Goal: Task Accomplishment & Management: Complete application form

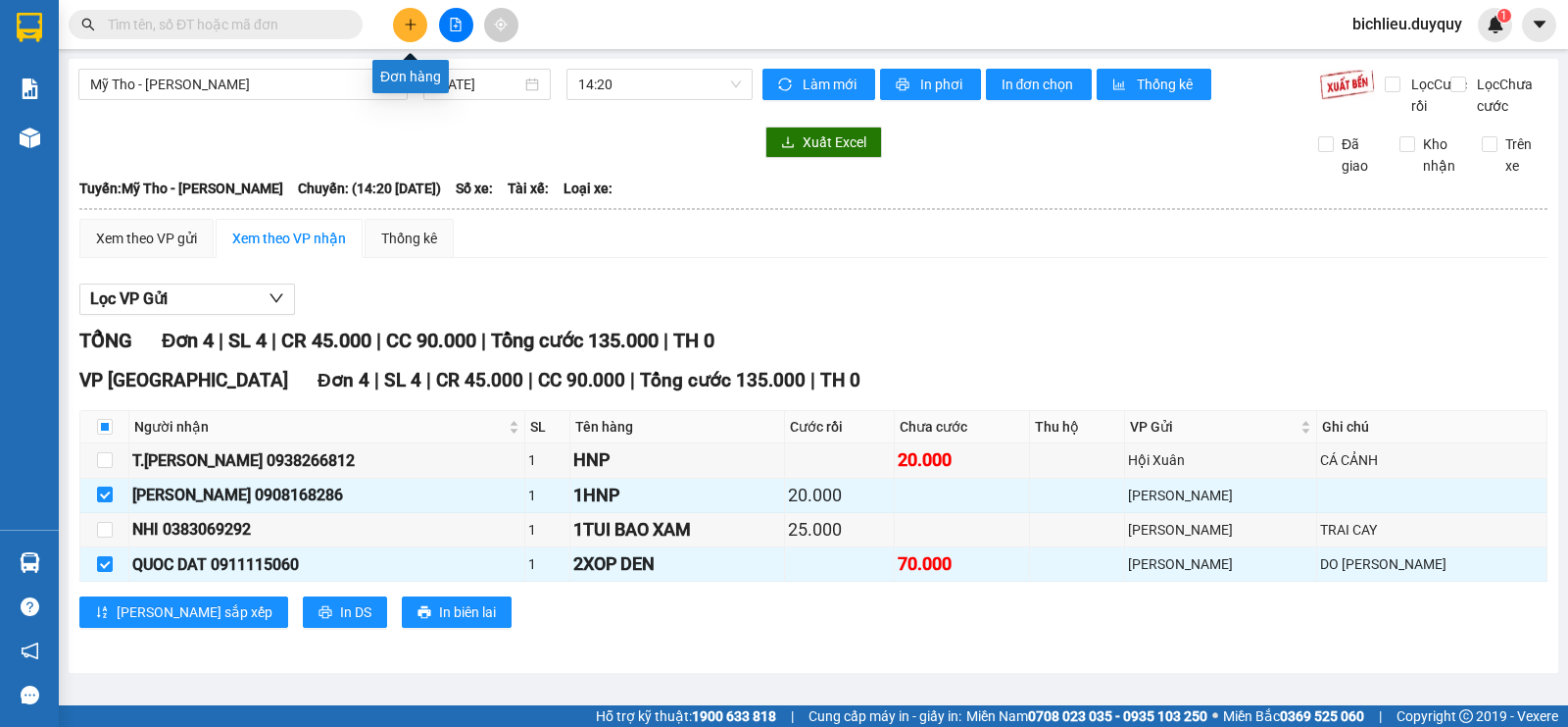
click at [411, 36] on button at bounding box center [410, 25] width 35 height 35
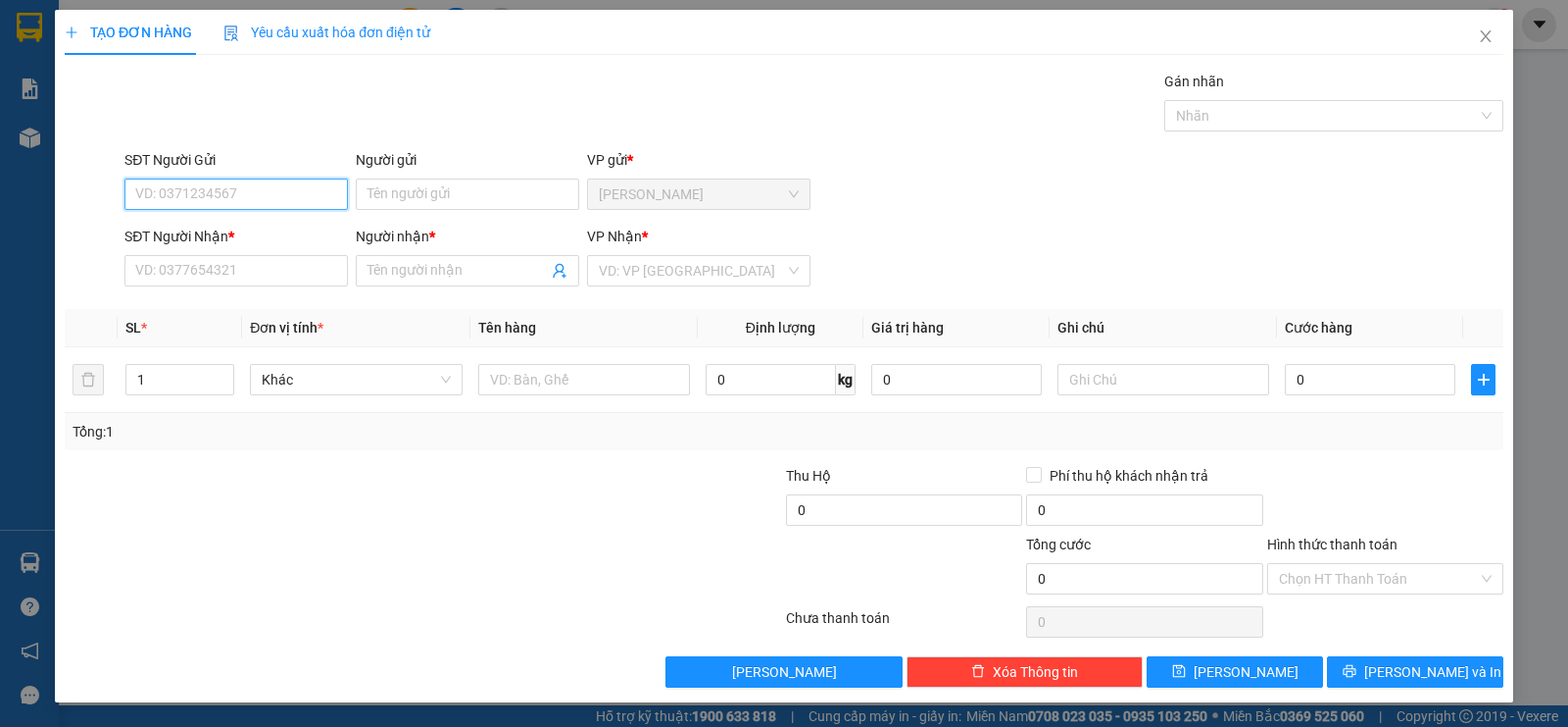
click at [148, 179] on input "SĐT Người Gửi" at bounding box center [237, 194] width 224 height 32
type input "0357619290"
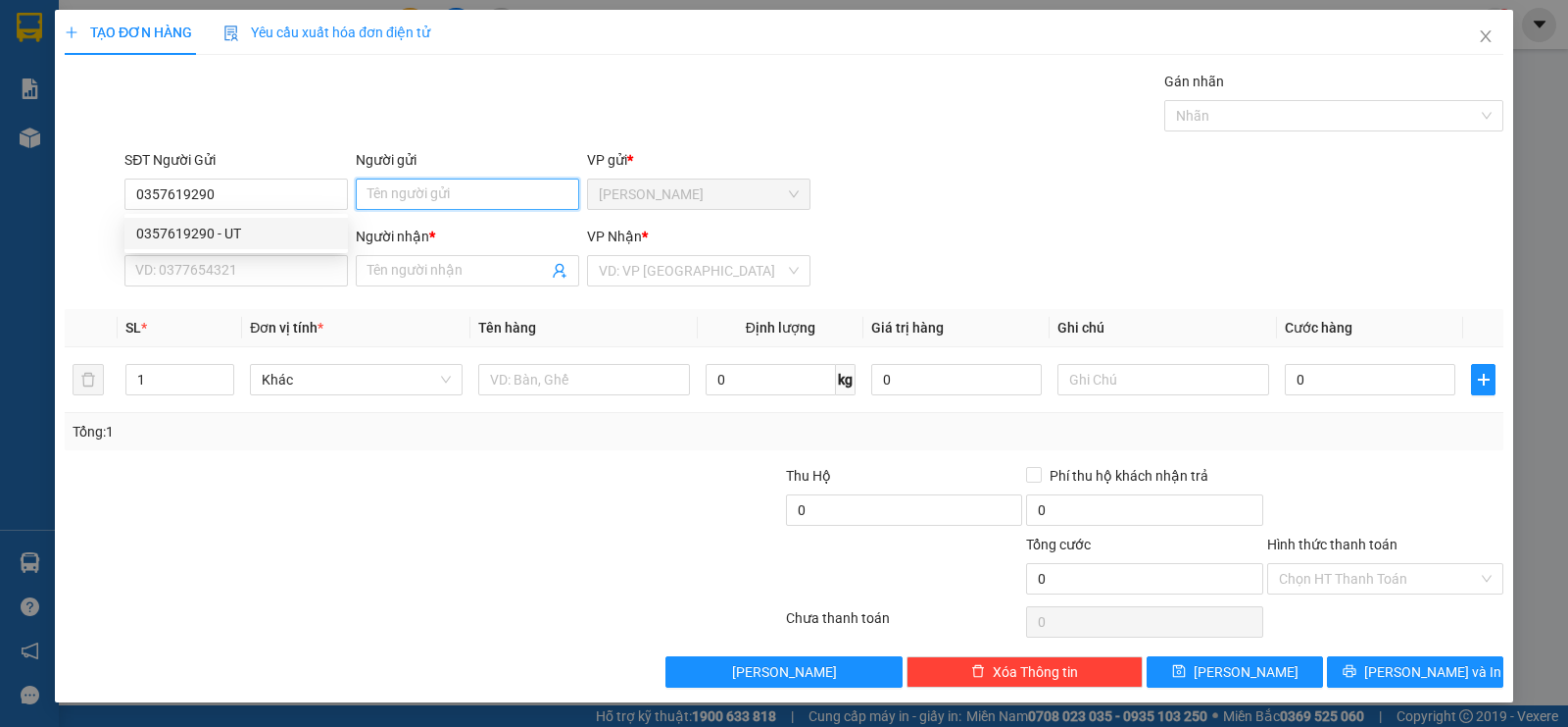
click at [392, 192] on input "Người gửi" at bounding box center [467, 194] width 224 height 32
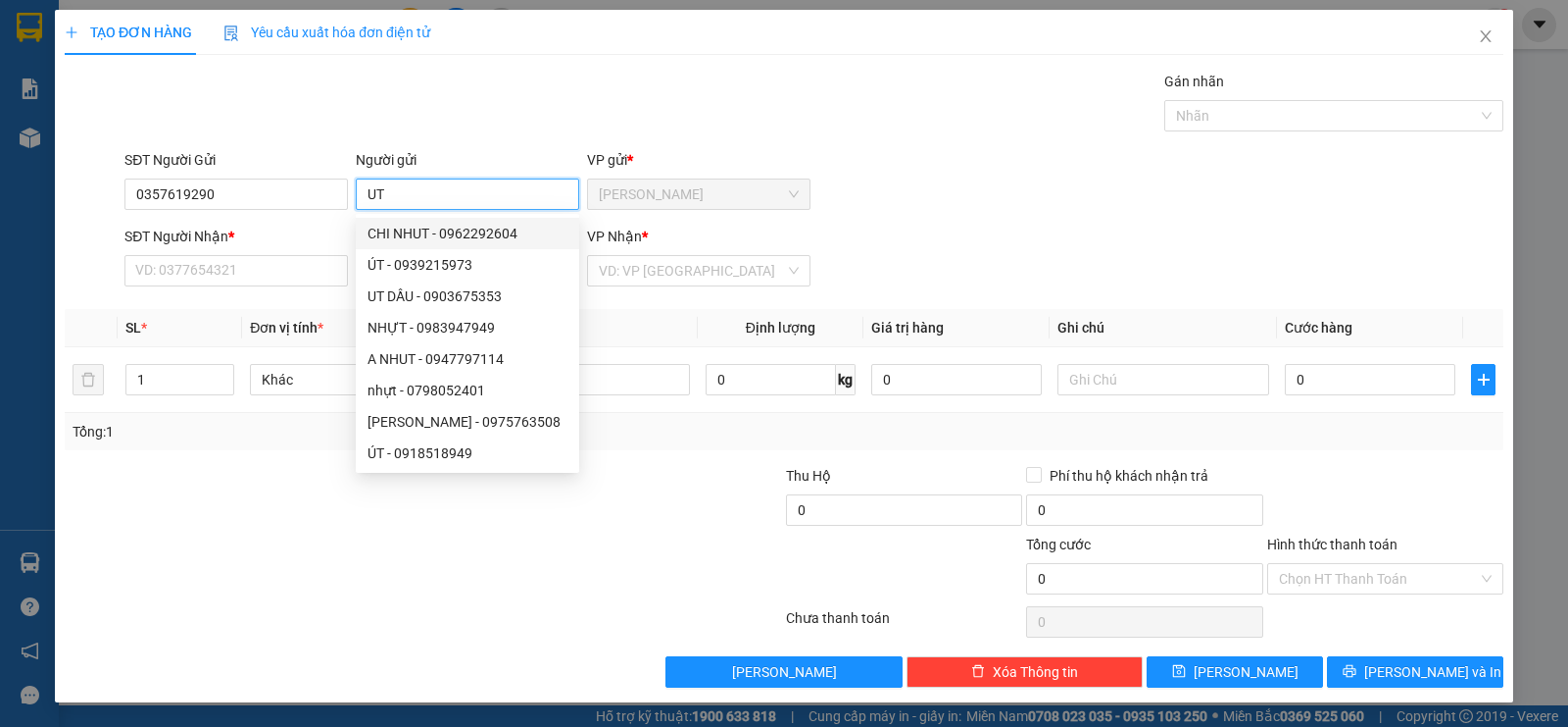
type input "UT"
click at [151, 254] on div "SĐT Người Nhận *" at bounding box center [237, 241] width 224 height 30
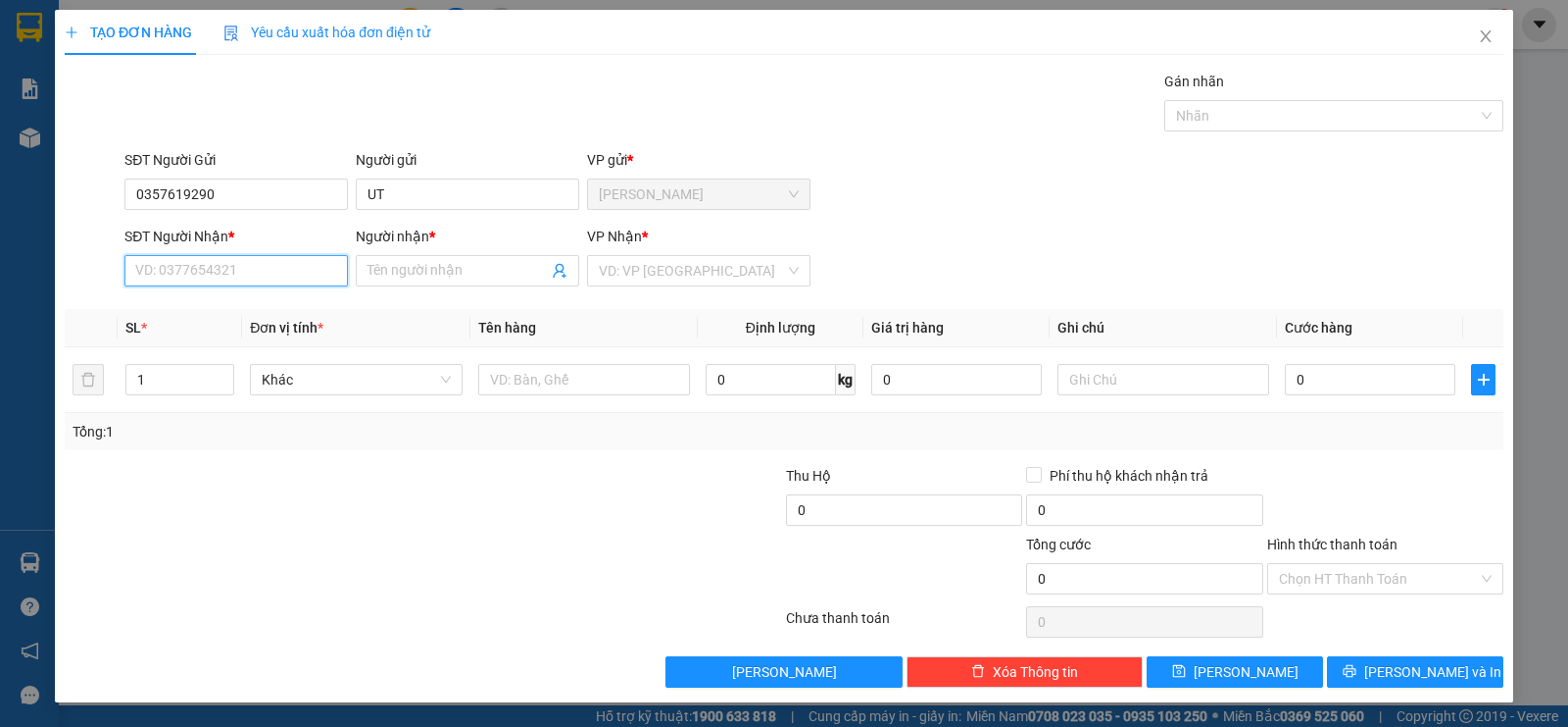
click at [156, 271] on input "SĐT Người Nhận *" at bounding box center [237, 270] width 224 height 32
type input "0909479388"
click at [394, 268] on input "Người nhận *" at bounding box center [457, 270] width 180 height 22
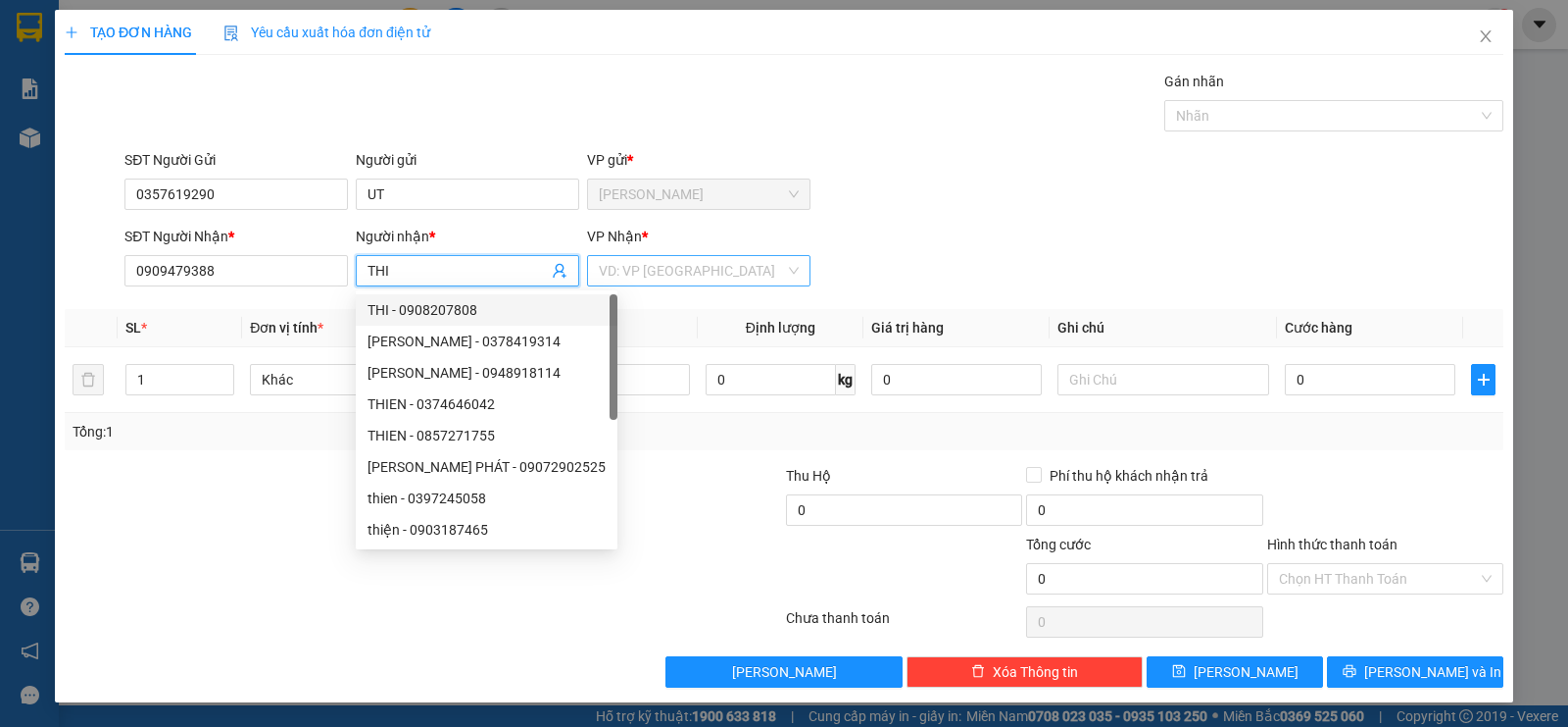
type input "THI"
click at [697, 266] on input "search" at bounding box center [692, 270] width 186 height 30
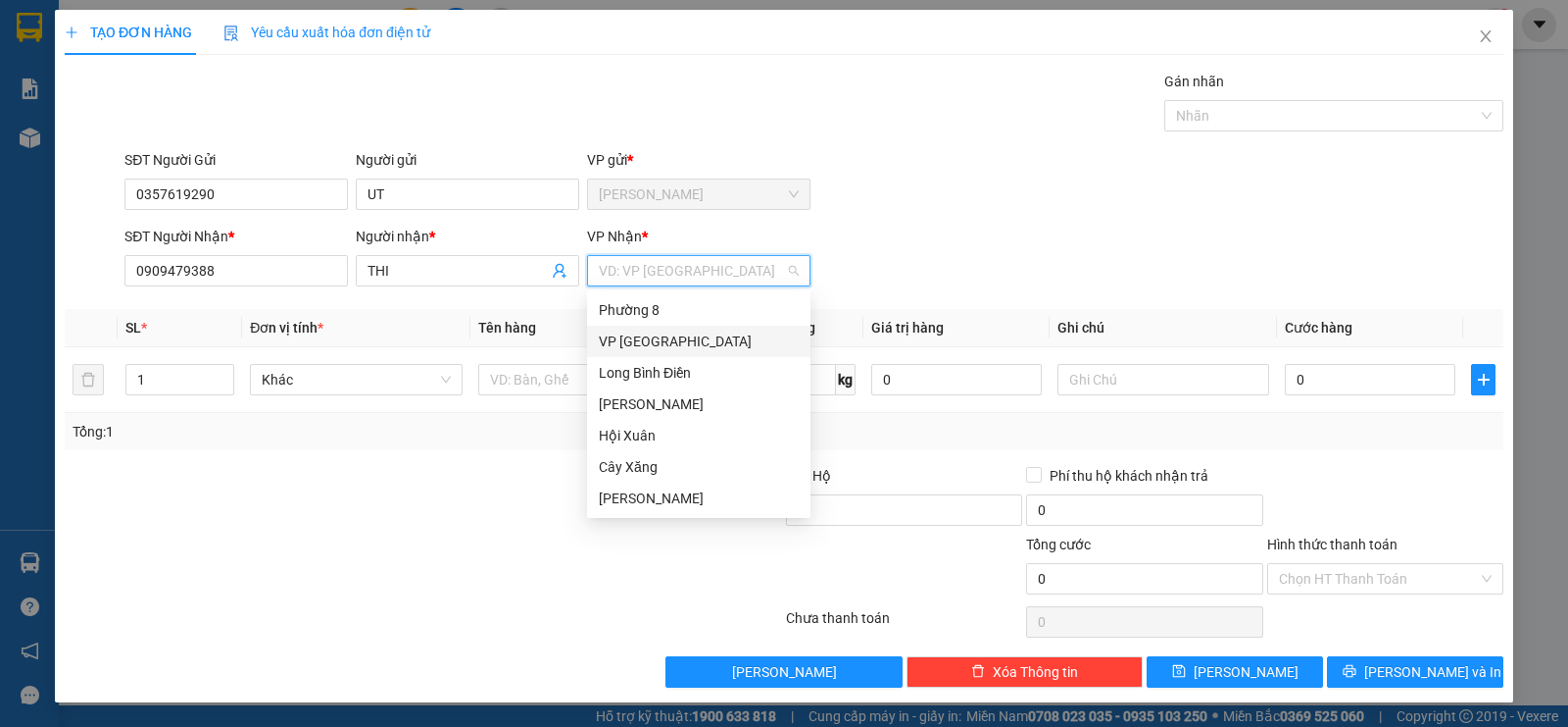
click at [683, 347] on div "VP [GEOGRAPHIC_DATA]" at bounding box center [699, 342] width 200 height 22
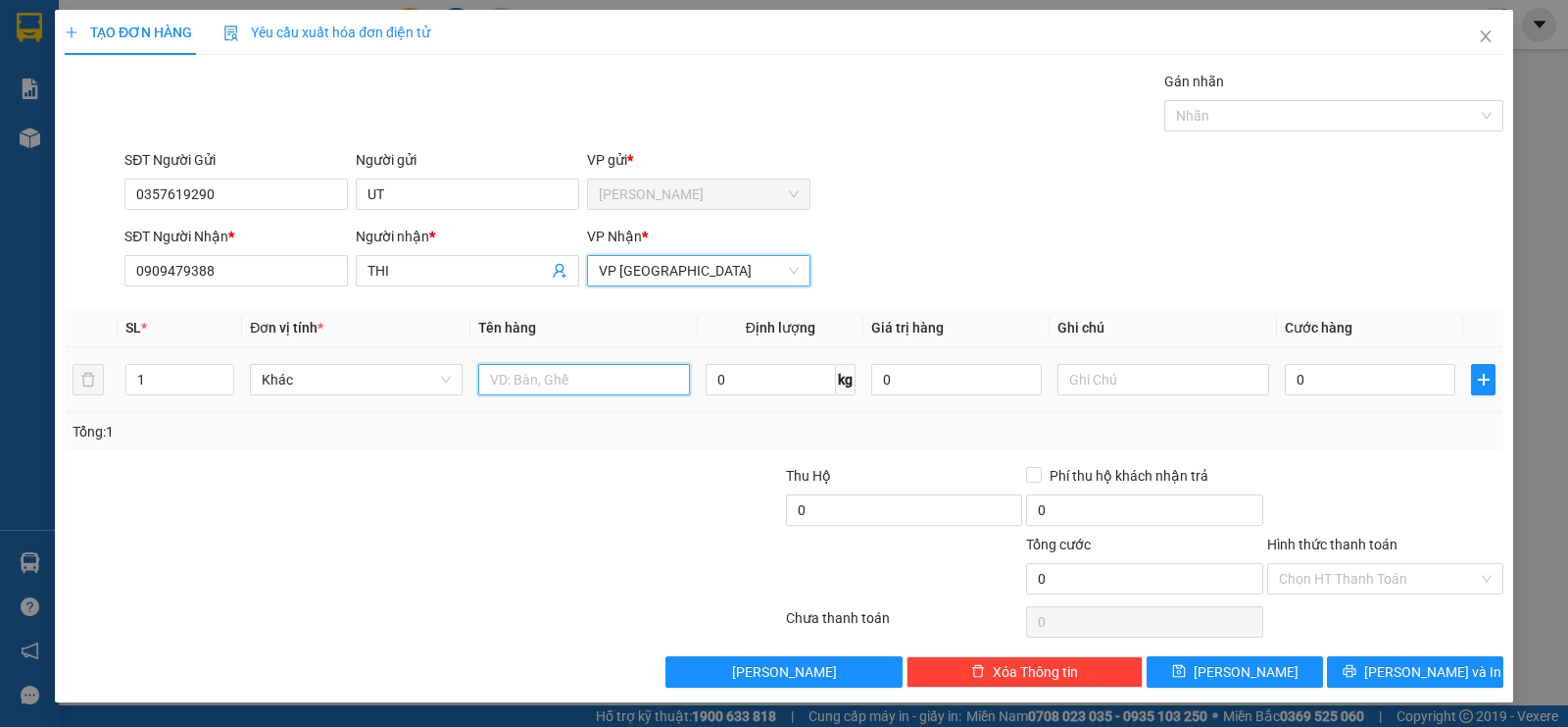
click at [490, 375] on input "text" at bounding box center [584, 379] width 212 height 32
type input "1TNP"
click at [1356, 378] on input "0" at bounding box center [1370, 379] width 170 height 32
type input "7"
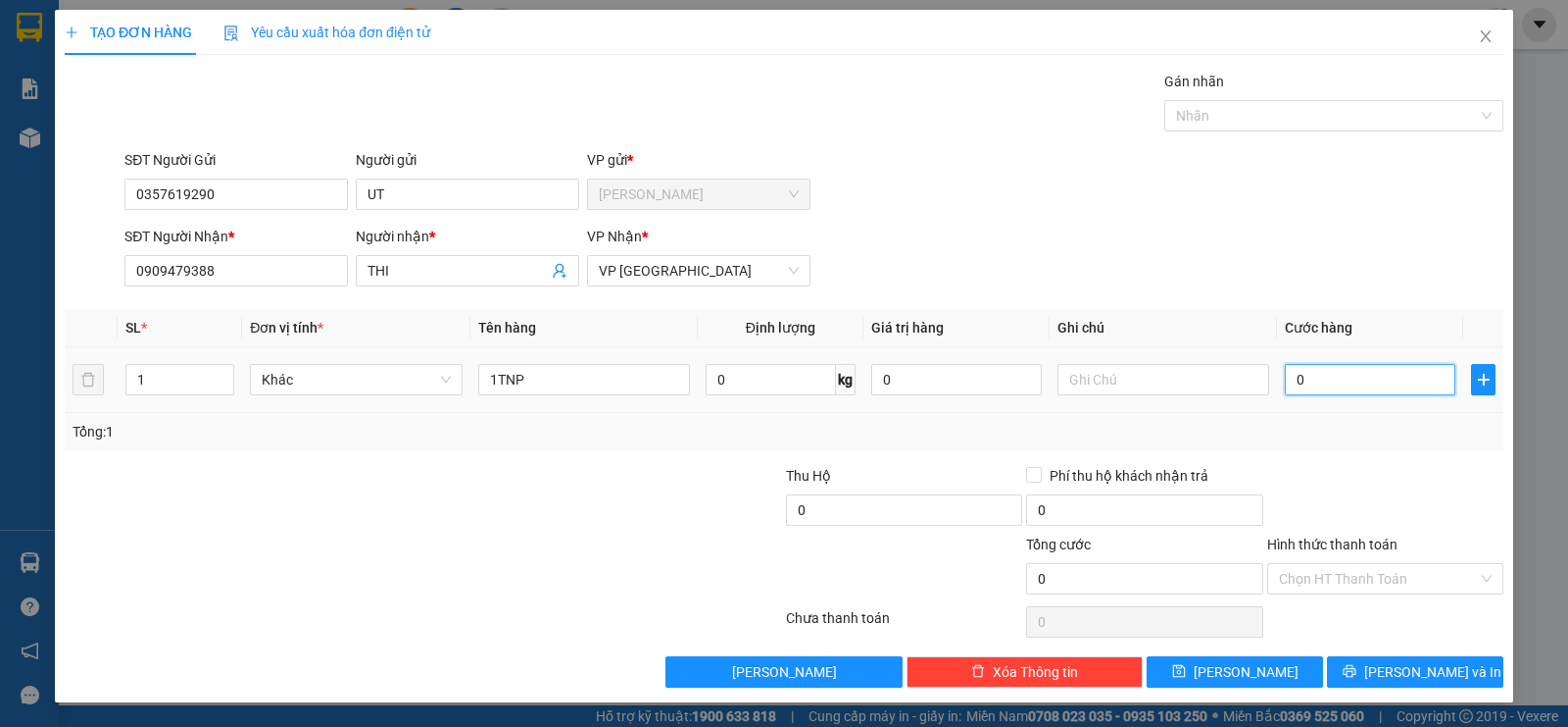
type input "7"
type input "70"
type input "700"
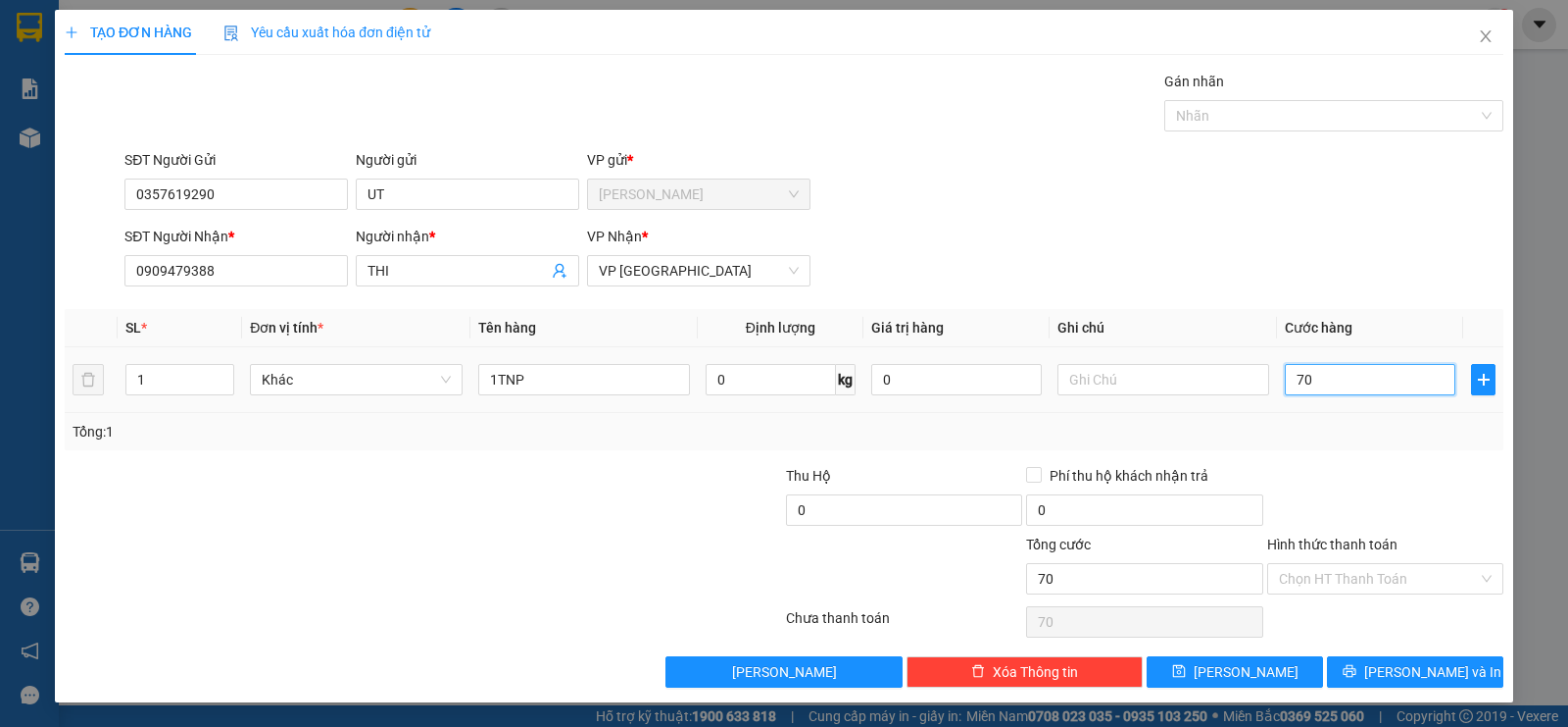
type input "700"
type input "7.000"
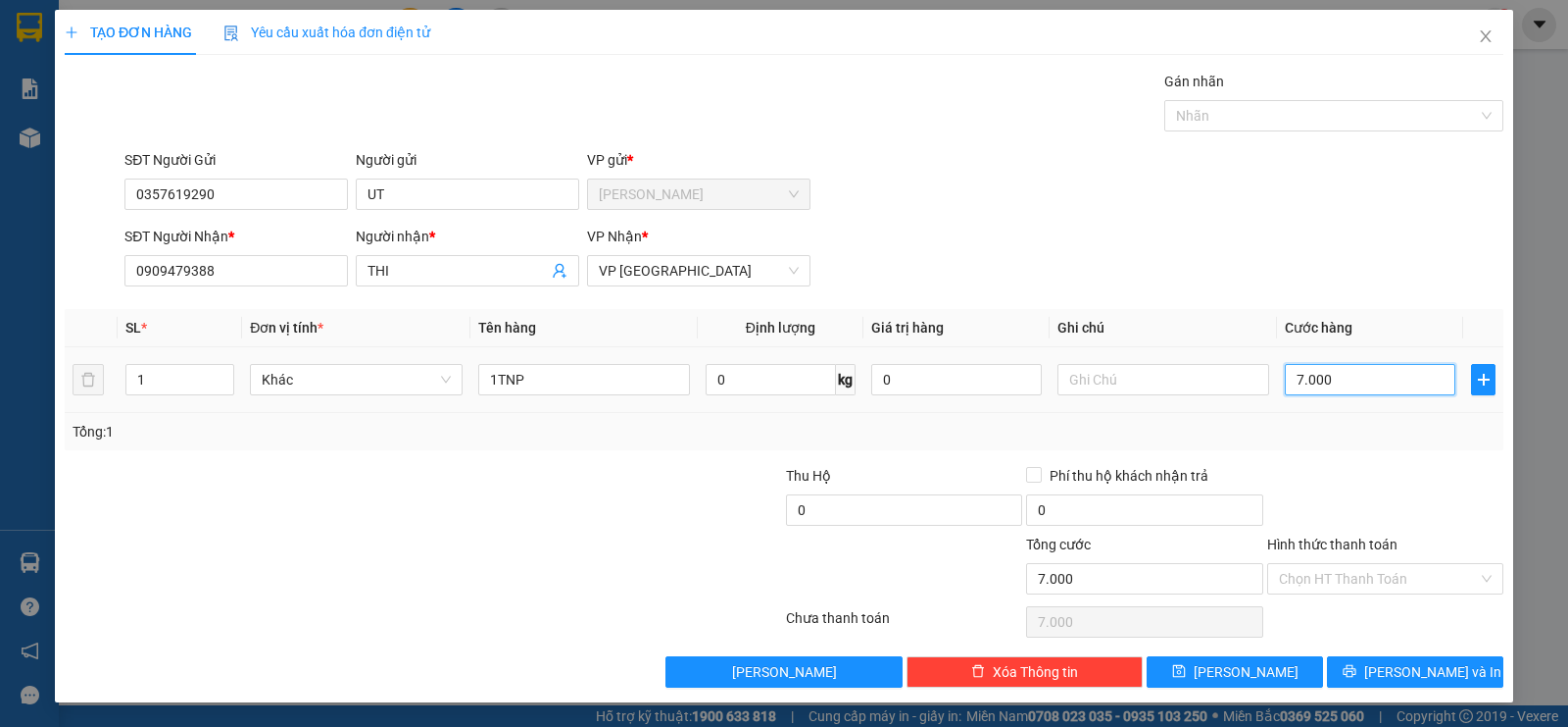
type input "70.000"
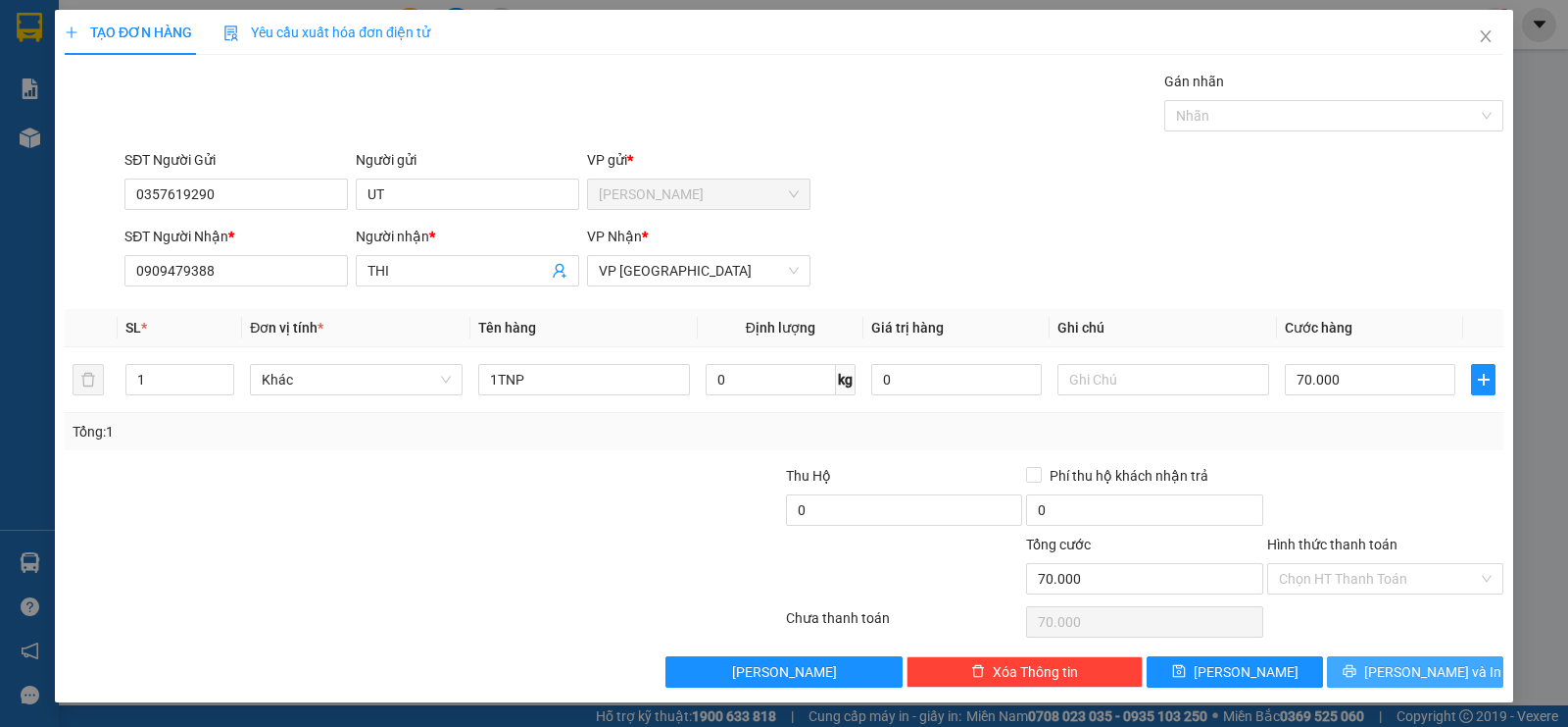
click at [1410, 666] on span "[PERSON_NAME] và In" at bounding box center [1432, 672] width 138 height 22
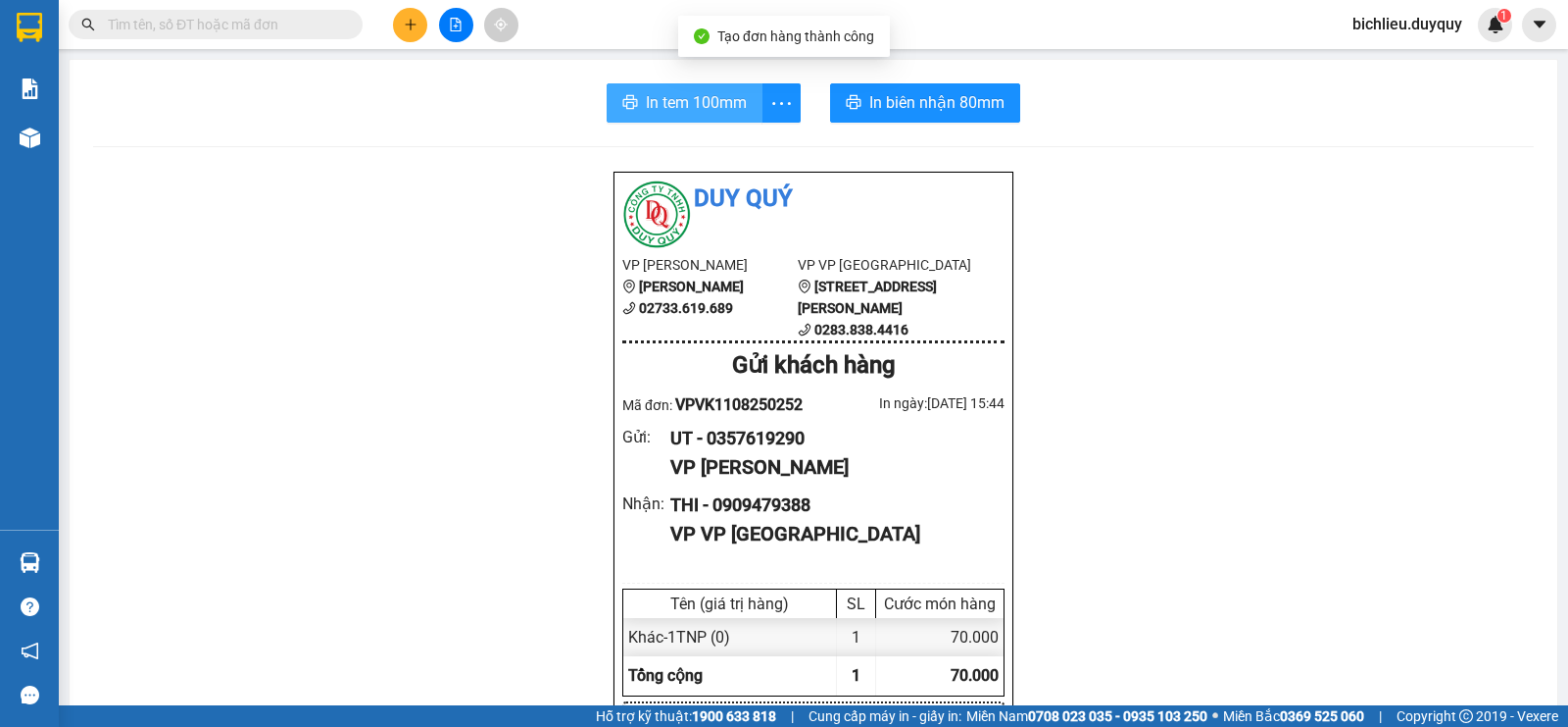
click at [646, 114] on span "In tem 100mm" at bounding box center [697, 102] width 101 height 25
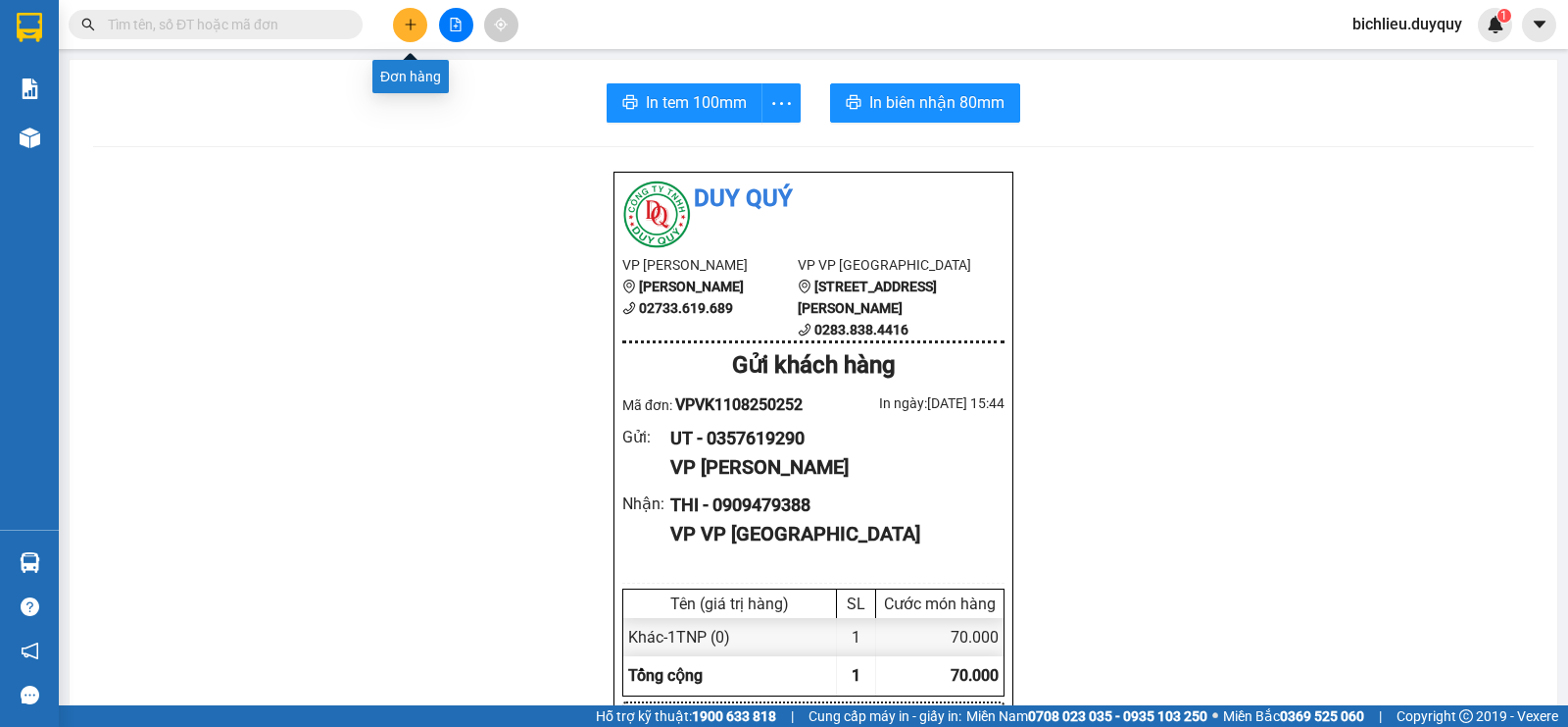
click at [400, 28] on button at bounding box center [410, 25] width 35 height 35
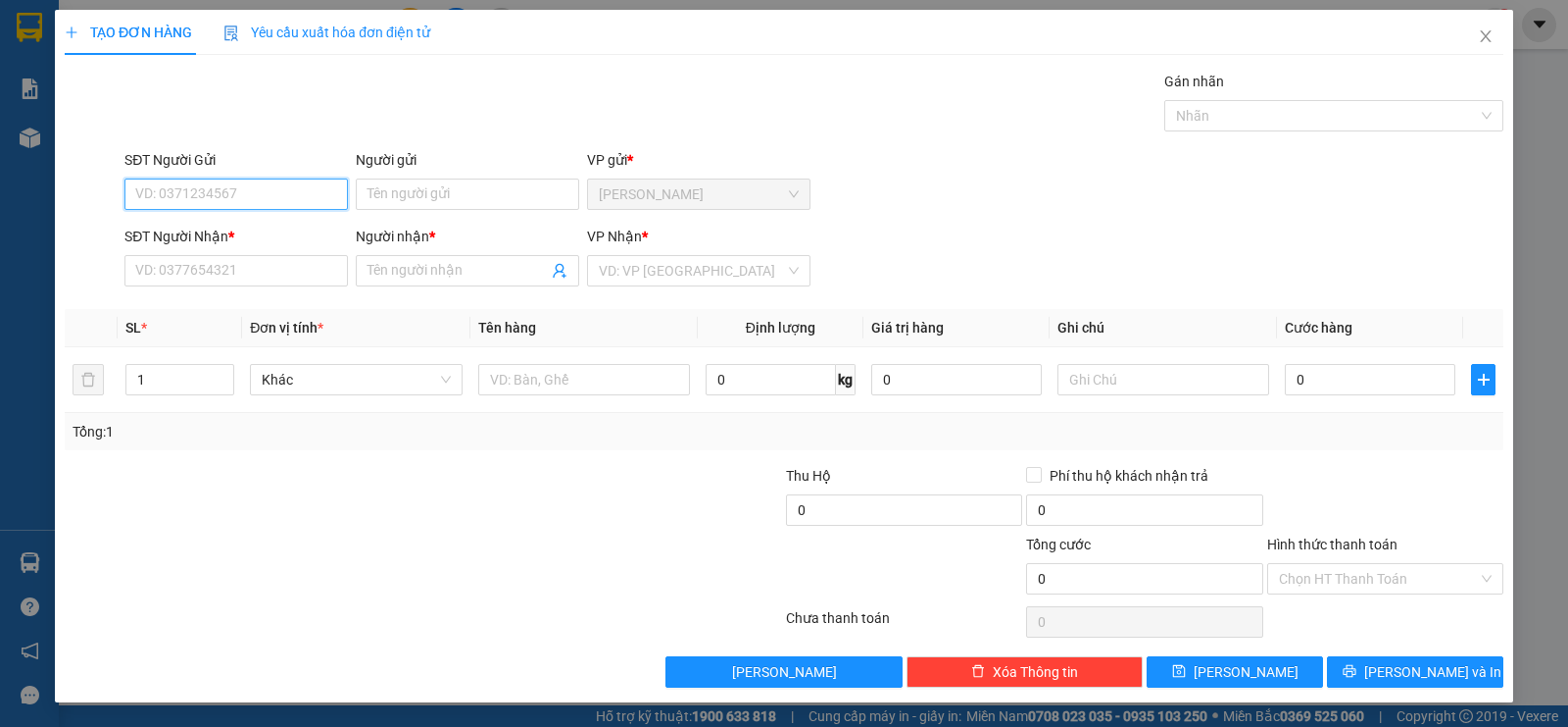
click at [185, 184] on input "SĐT Người Gửi" at bounding box center [237, 194] width 224 height 32
type input "0938245880"
click at [373, 200] on input "Người gửi" at bounding box center [467, 194] width 224 height 32
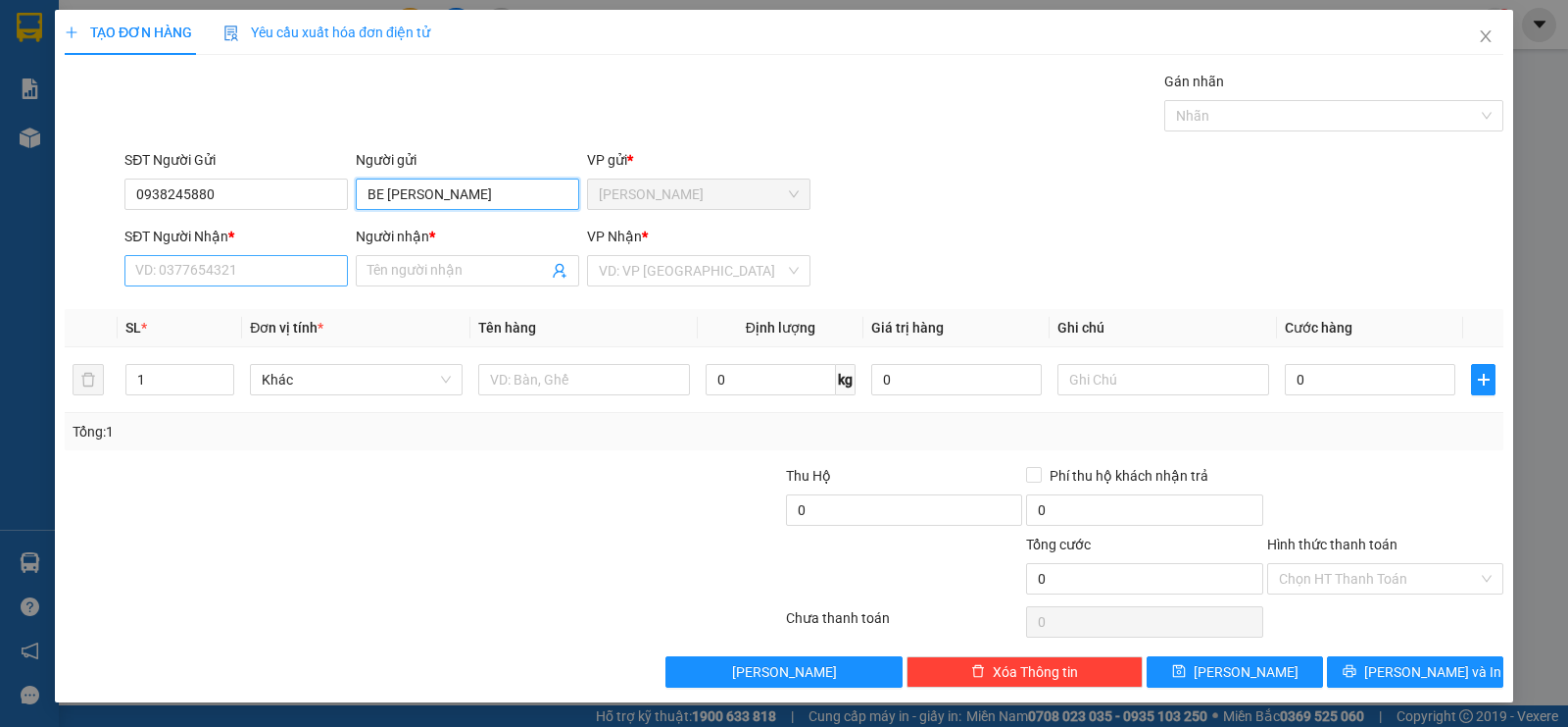
type input "BE [PERSON_NAME]"
click at [165, 274] on input "SĐT Người Nhận *" at bounding box center [237, 270] width 224 height 32
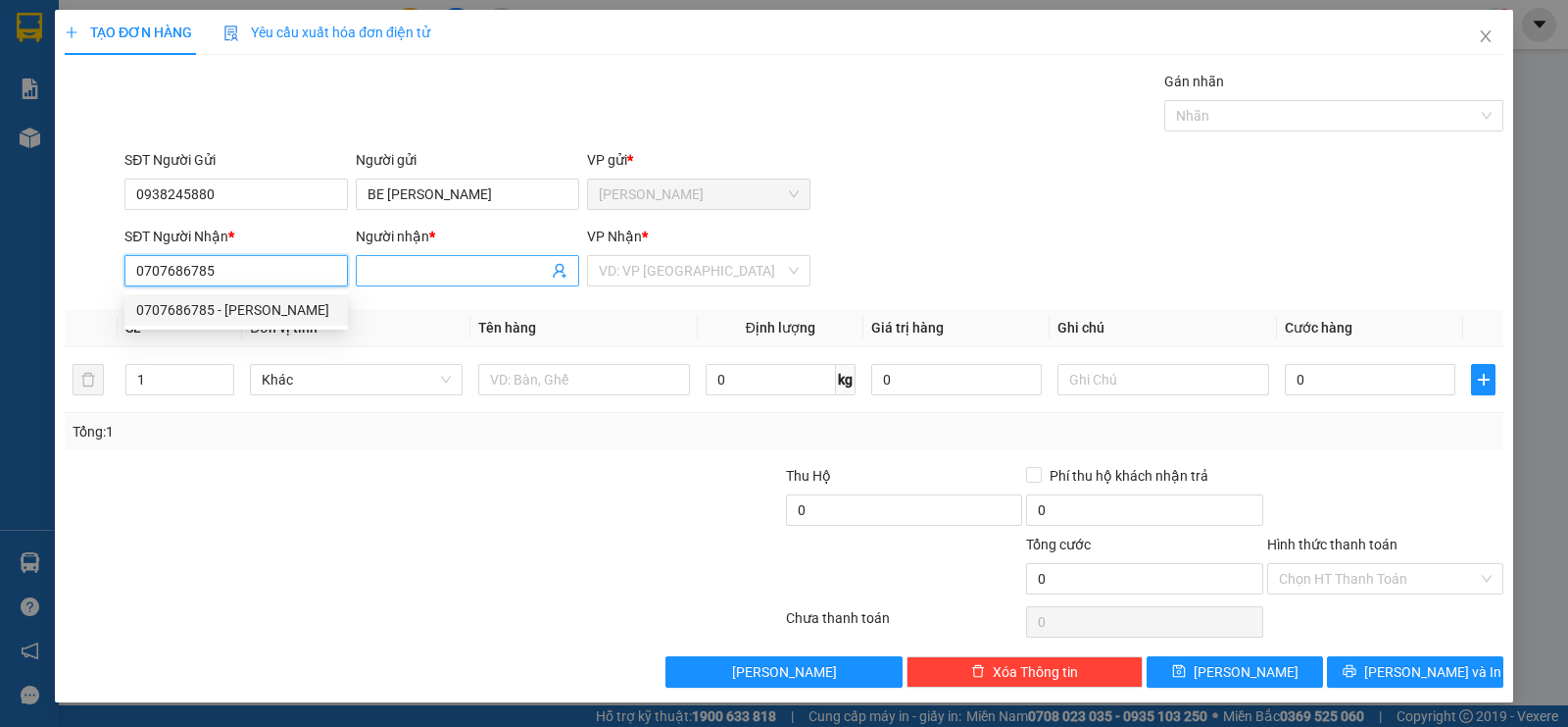
type input "0707686785"
click at [369, 258] on span at bounding box center [467, 270] width 224 height 32
click at [390, 262] on input "Người nhận *" at bounding box center [457, 270] width 180 height 22
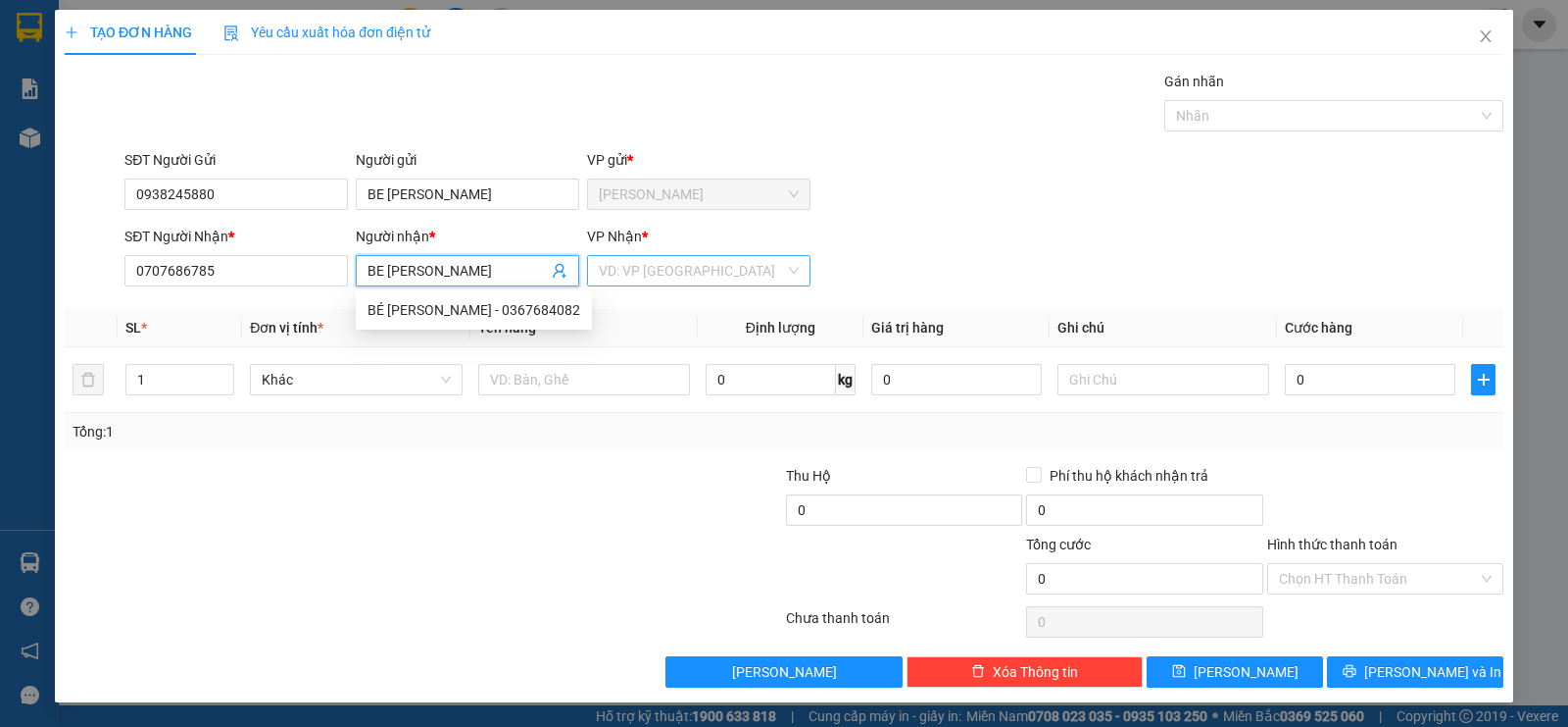
type input "BE [PERSON_NAME]"
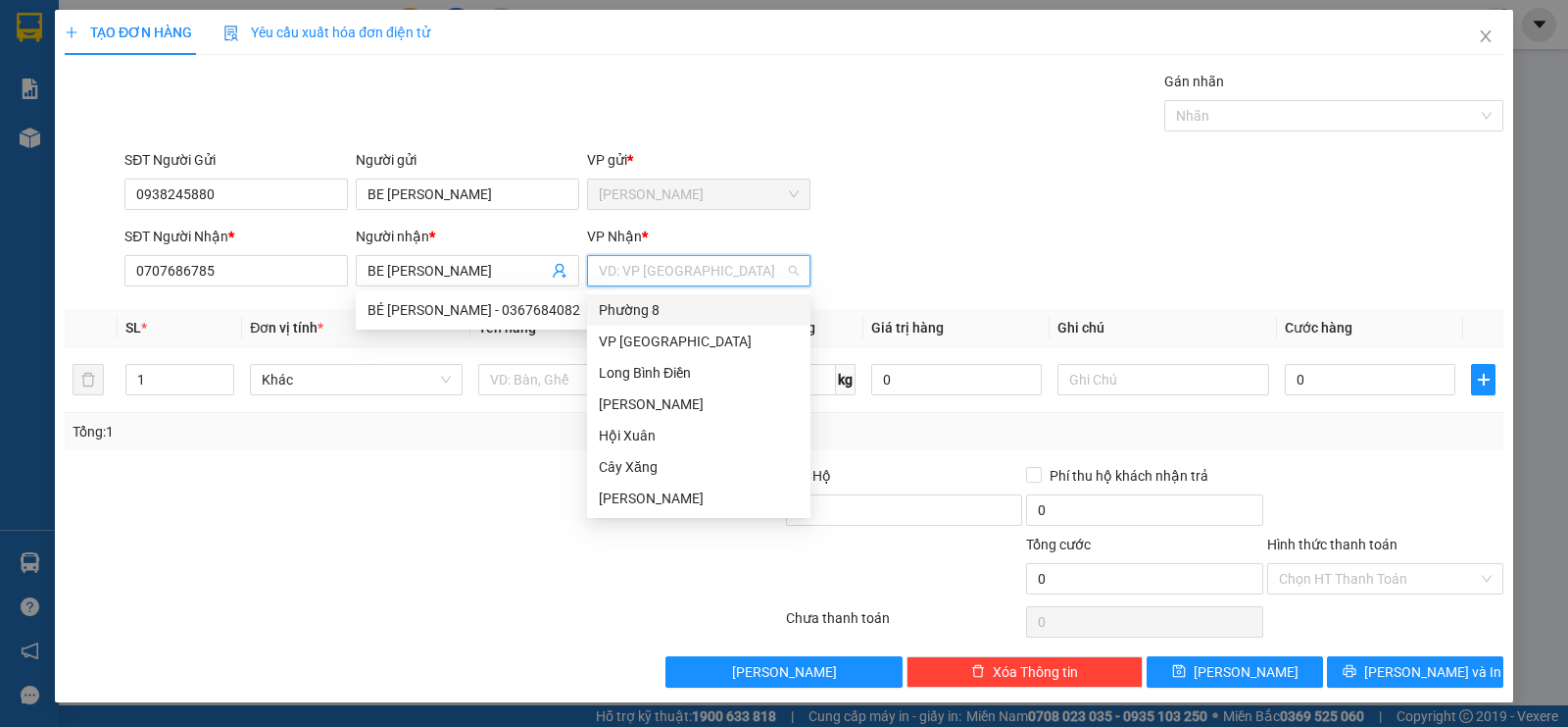
click at [637, 276] on input "search" at bounding box center [692, 270] width 186 height 30
click at [629, 345] on div "VP [GEOGRAPHIC_DATA]" at bounding box center [699, 342] width 200 height 22
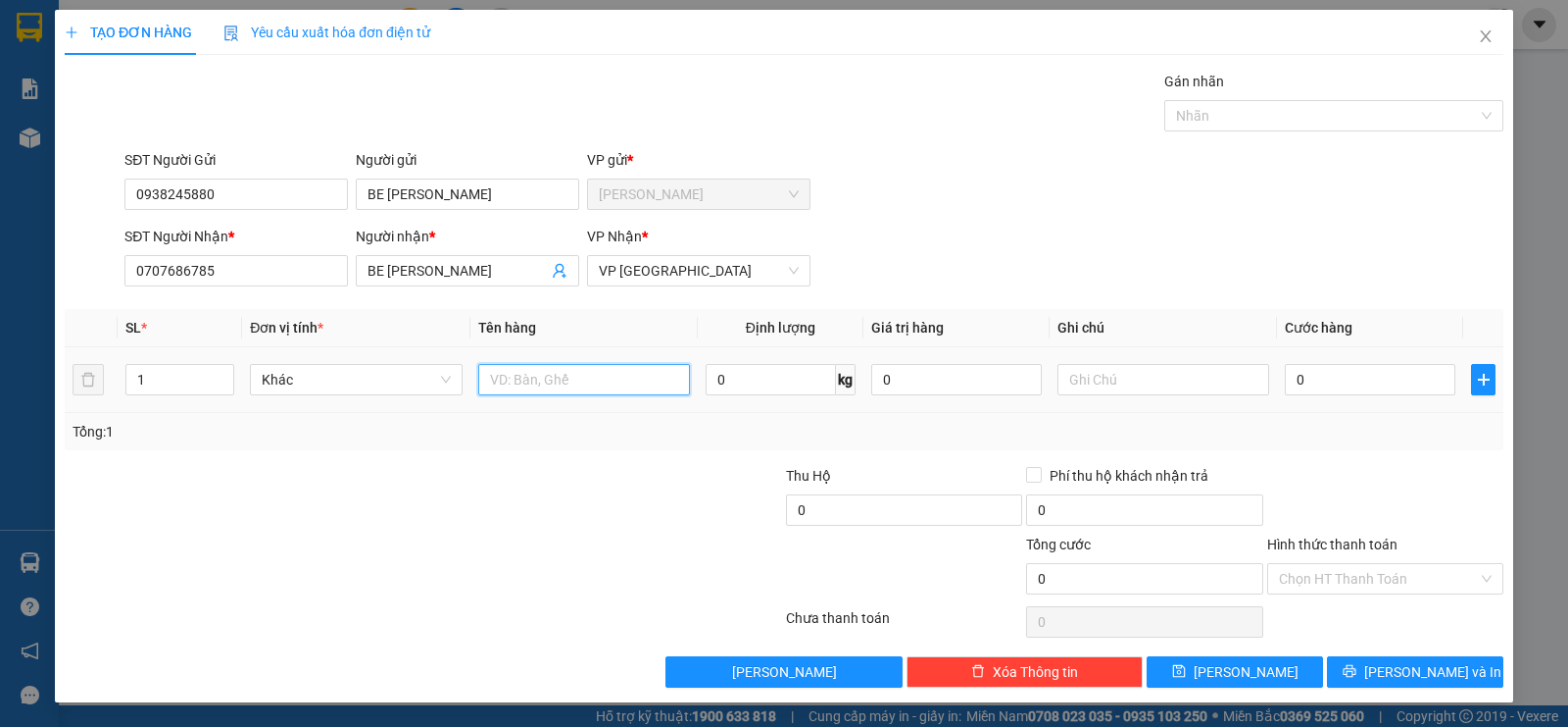
click at [560, 387] on input "text" at bounding box center [584, 379] width 212 height 32
type input "1XOP TRANG"
type input "2"
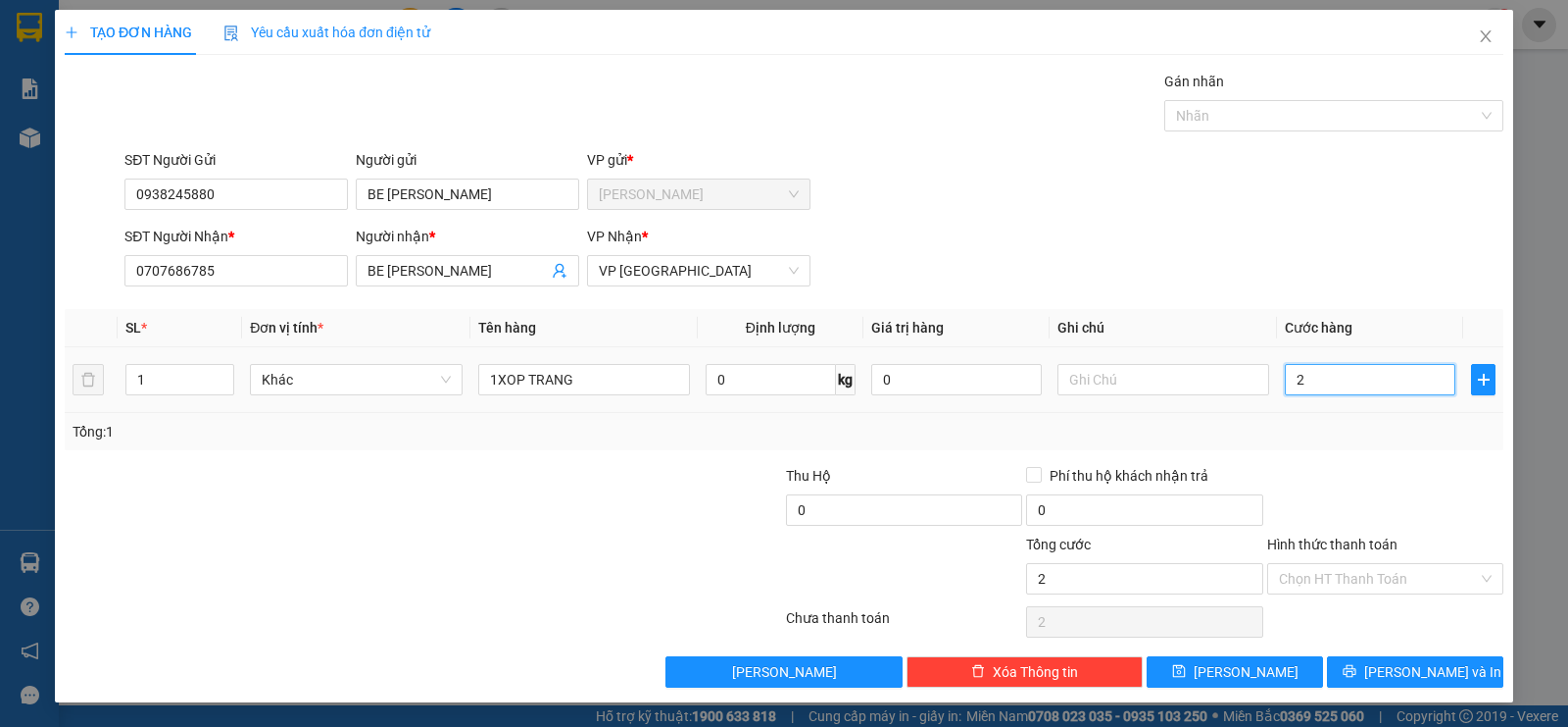
type input "20"
type input "200"
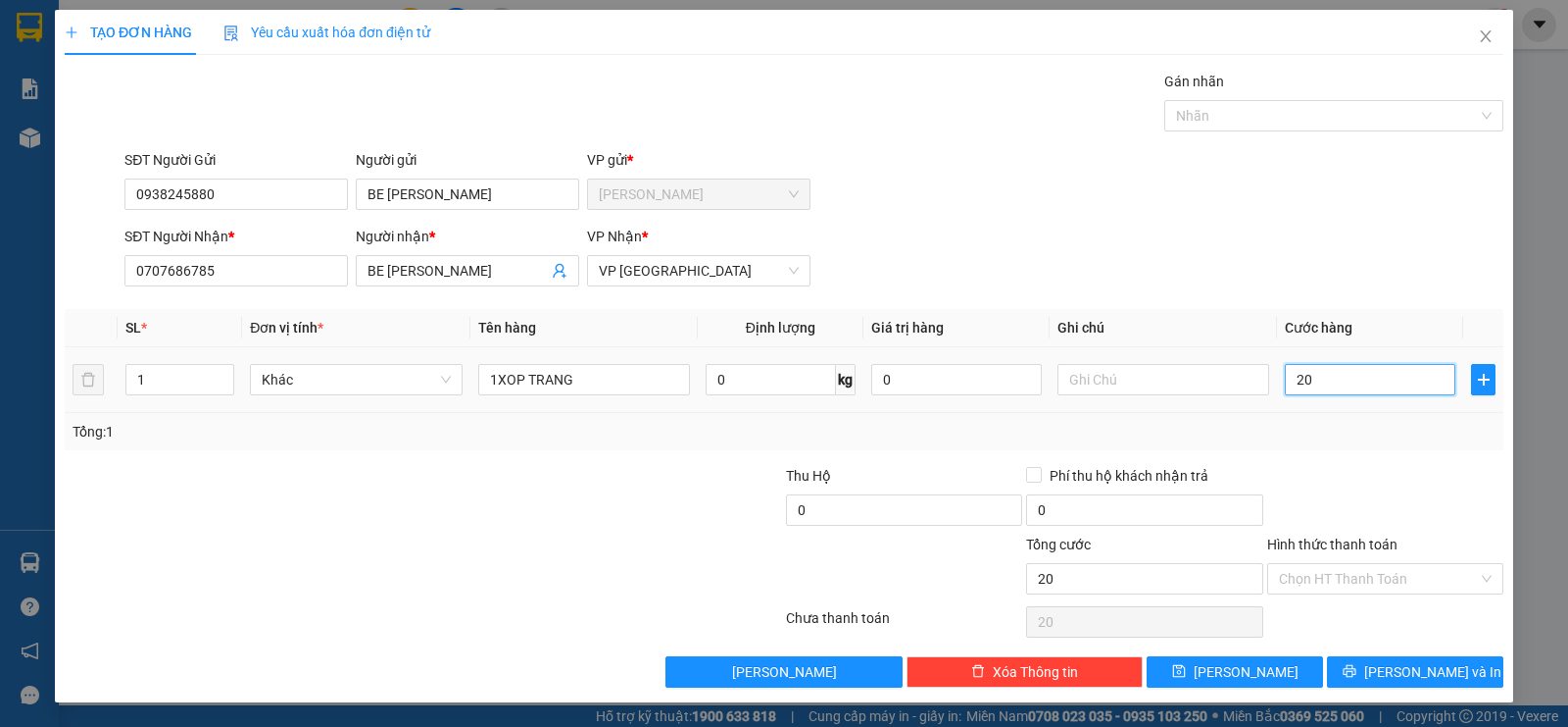
type input "200"
type input "2.000"
type input "20.000"
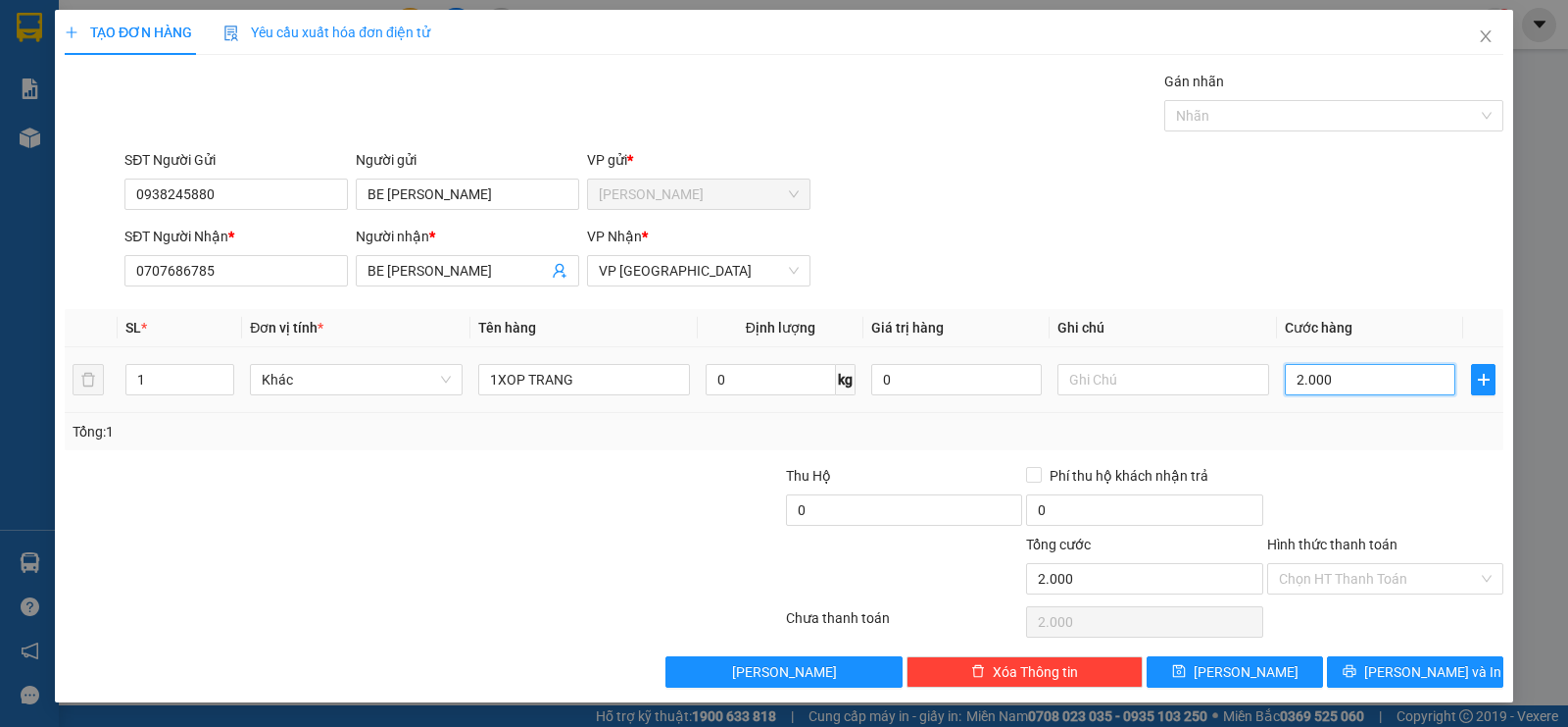
type input "20.000"
click at [1312, 569] on input "Hình thức thanh toán" at bounding box center [1378, 578] width 199 height 30
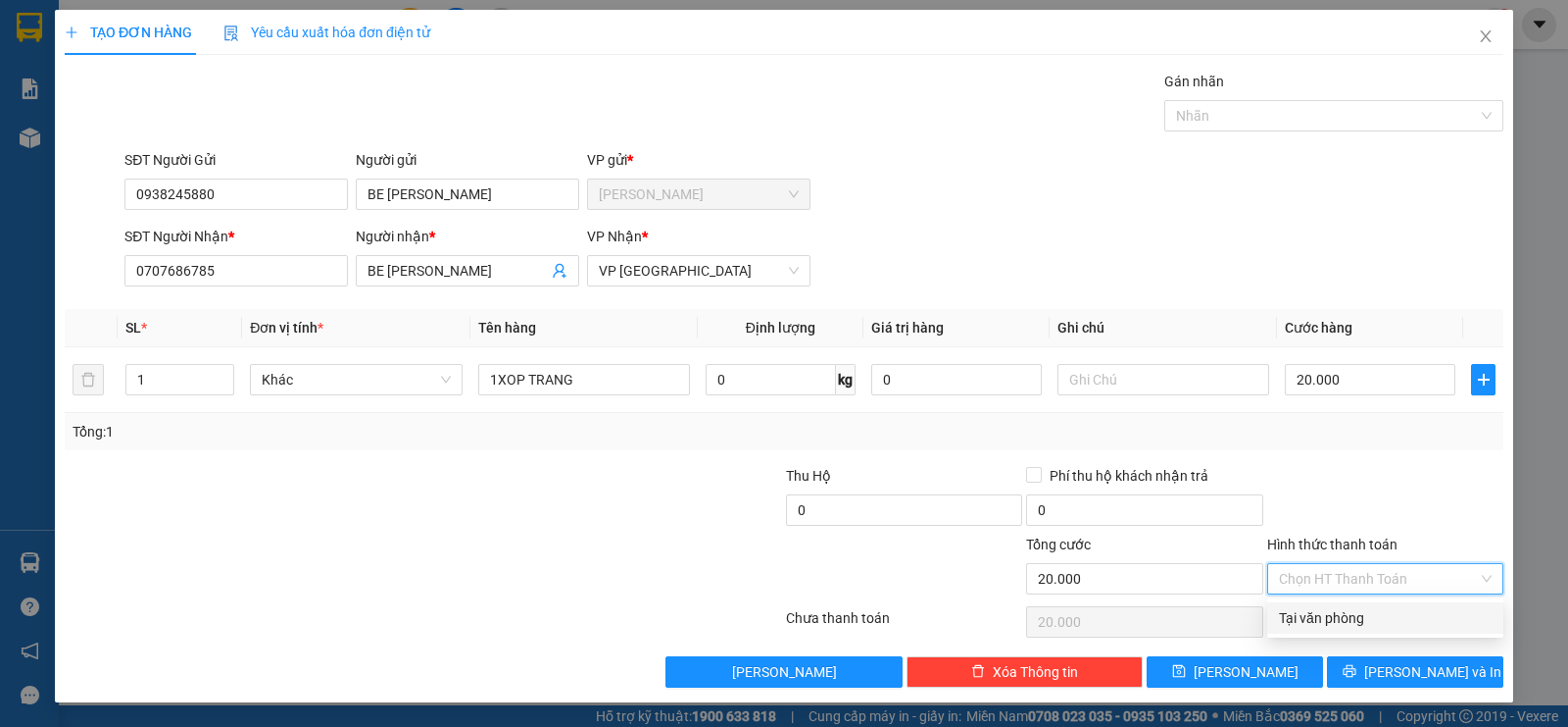
click at [1292, 612] on div "Tại văn phòng" at bounding box center [1385, 618] width 213 height 22
type input "0"
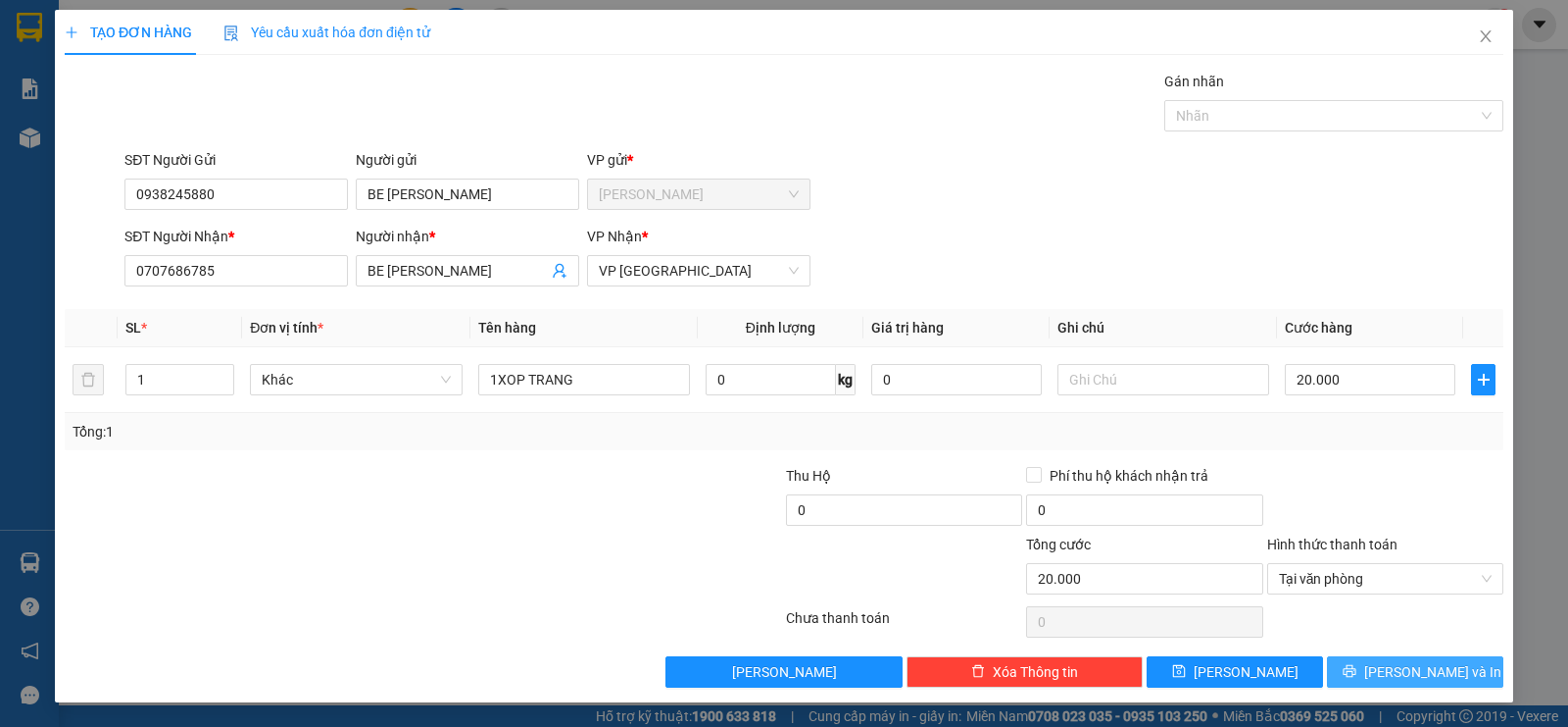
click at [1396, 667] on button "[PERSON_NAME] và In" at bounding box center [1416, 672] width 176 height 32
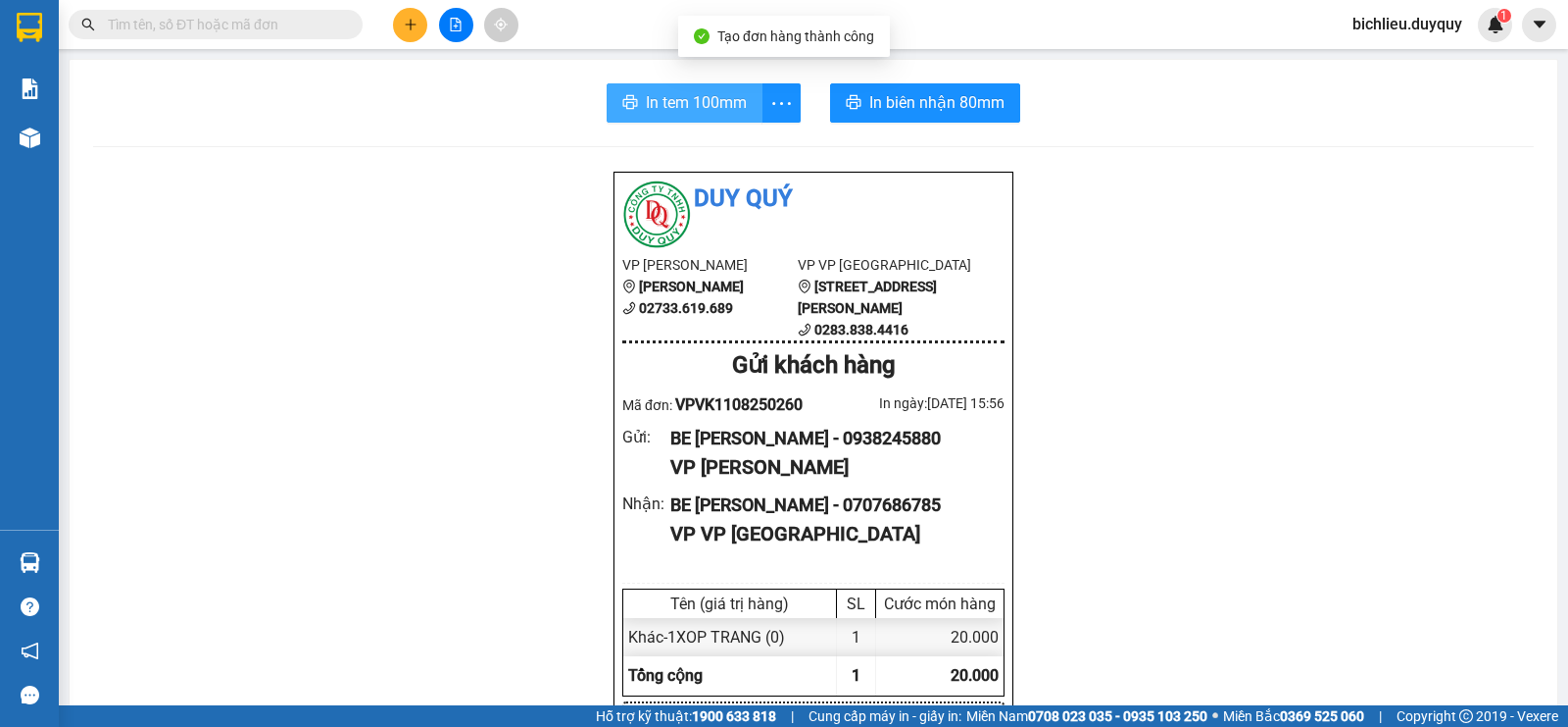
click at [673, 95] on span "In tem 100mm" at bounding box center [697, 102] width 101 height 25
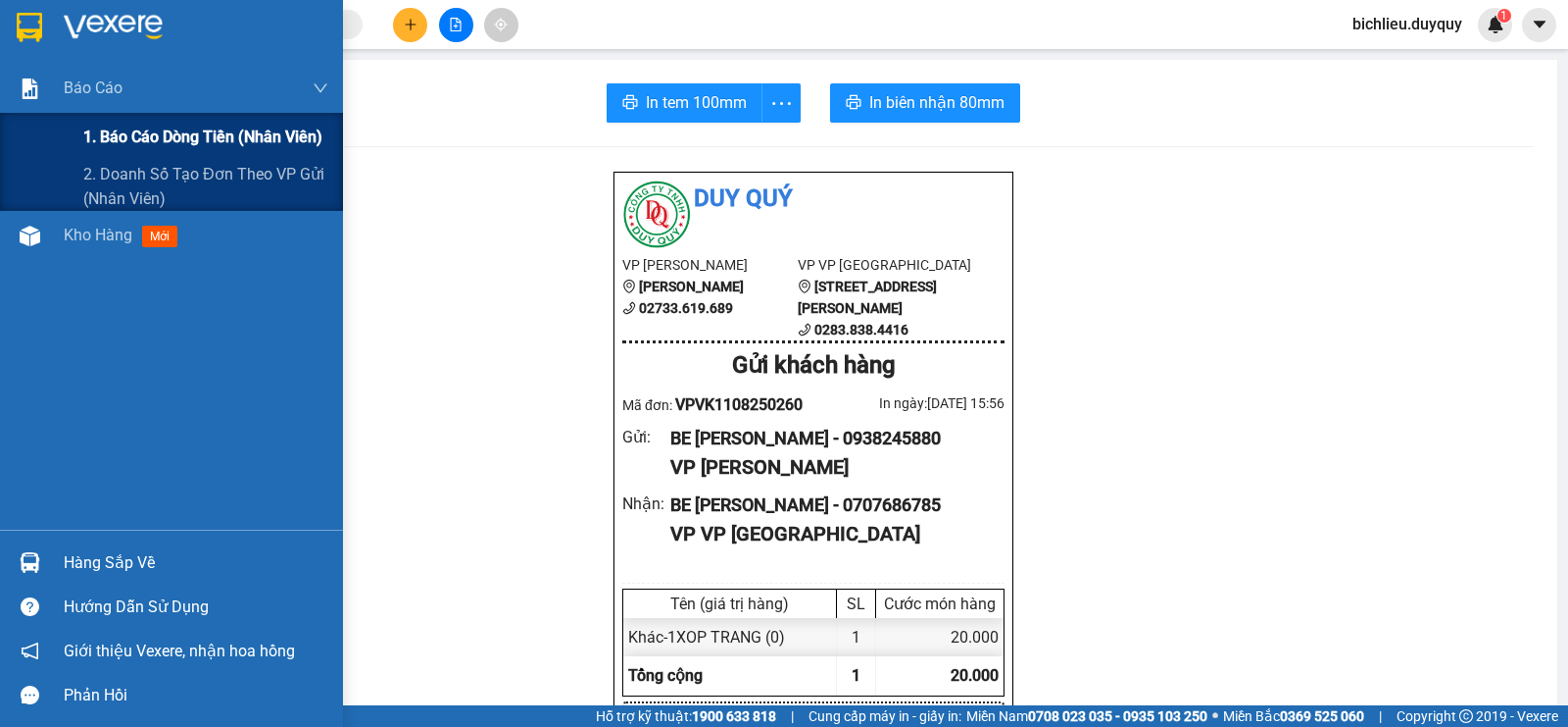
click at [143, 132] on span "1. Báo cáo dòng tiền (nhân viên)" at bounding box center [203, 137] width 240 height 25
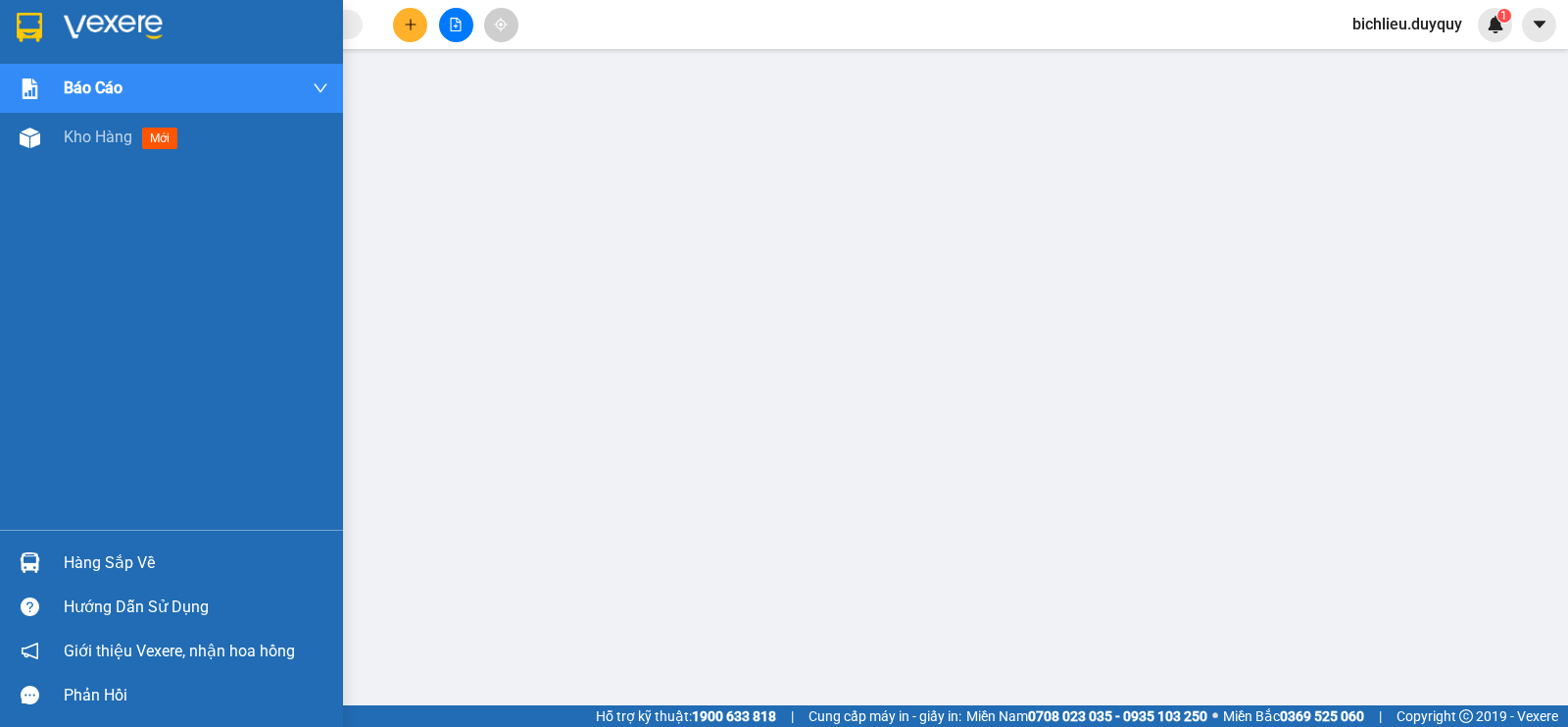
click at [22, 26] on img at bounding box center [30, 28] width 26 height 30
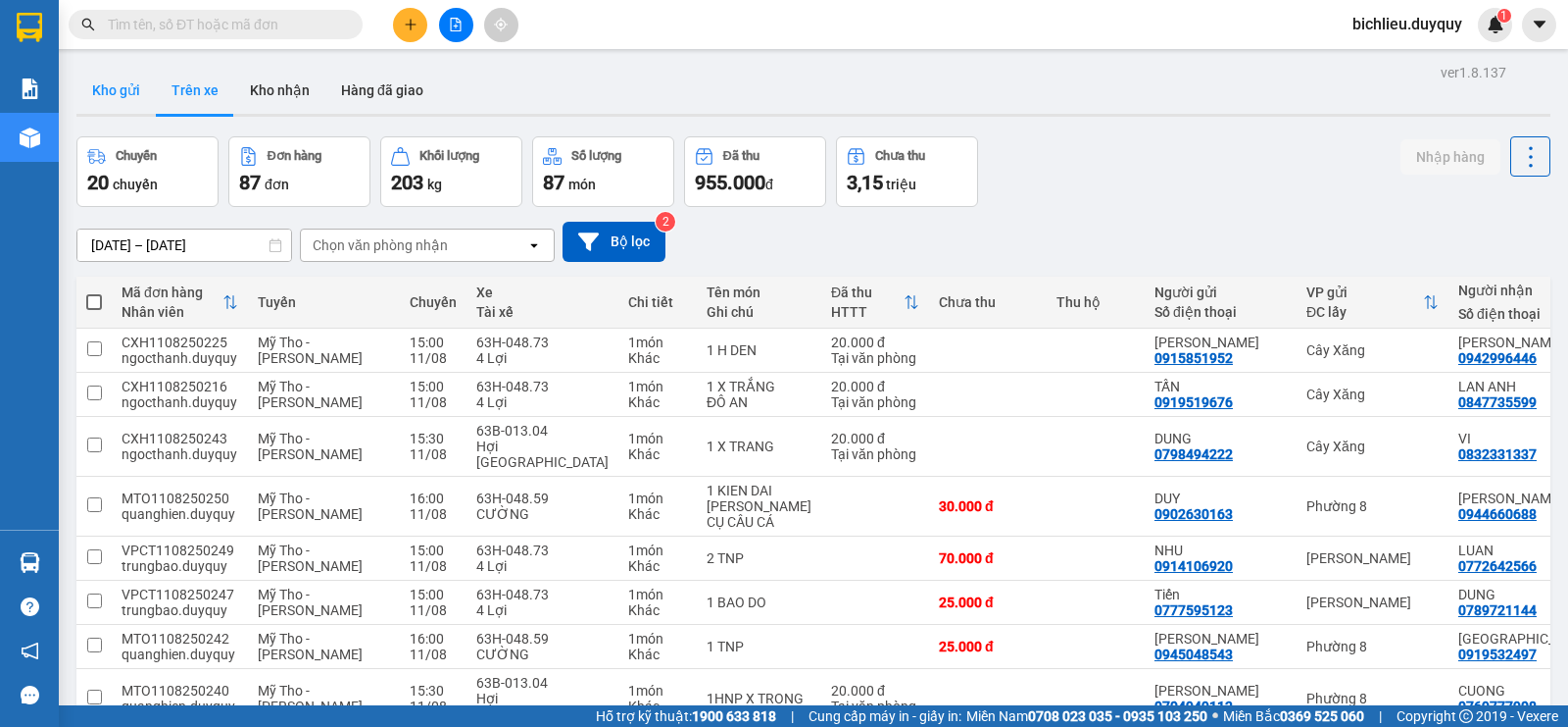
click at [111, 101] on button "Kho gửi" at bounding box center [116, 90] width 79 height 48
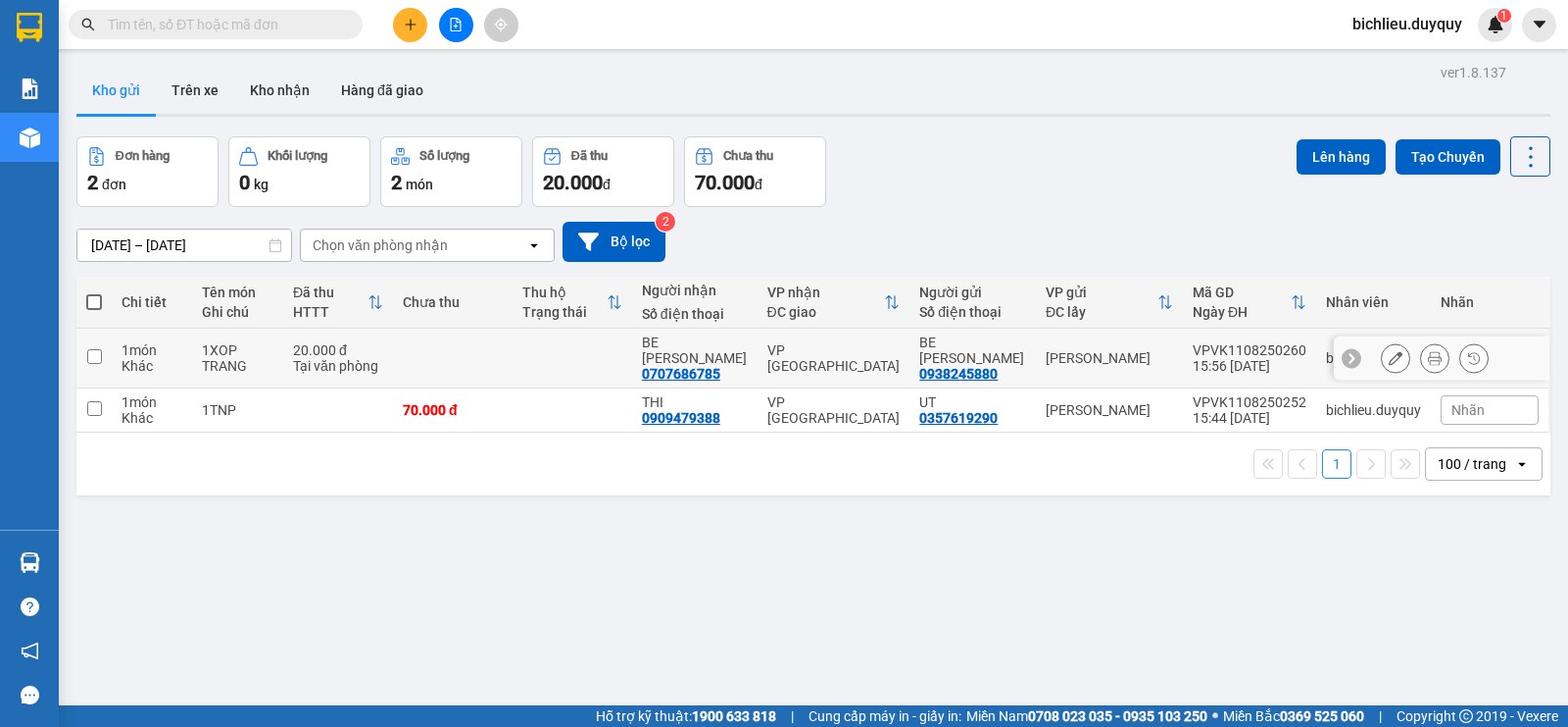
click at [95, 349] on input "checkbox" at bounding box center [94, 356] width 15 height 15
checkbox input "true"
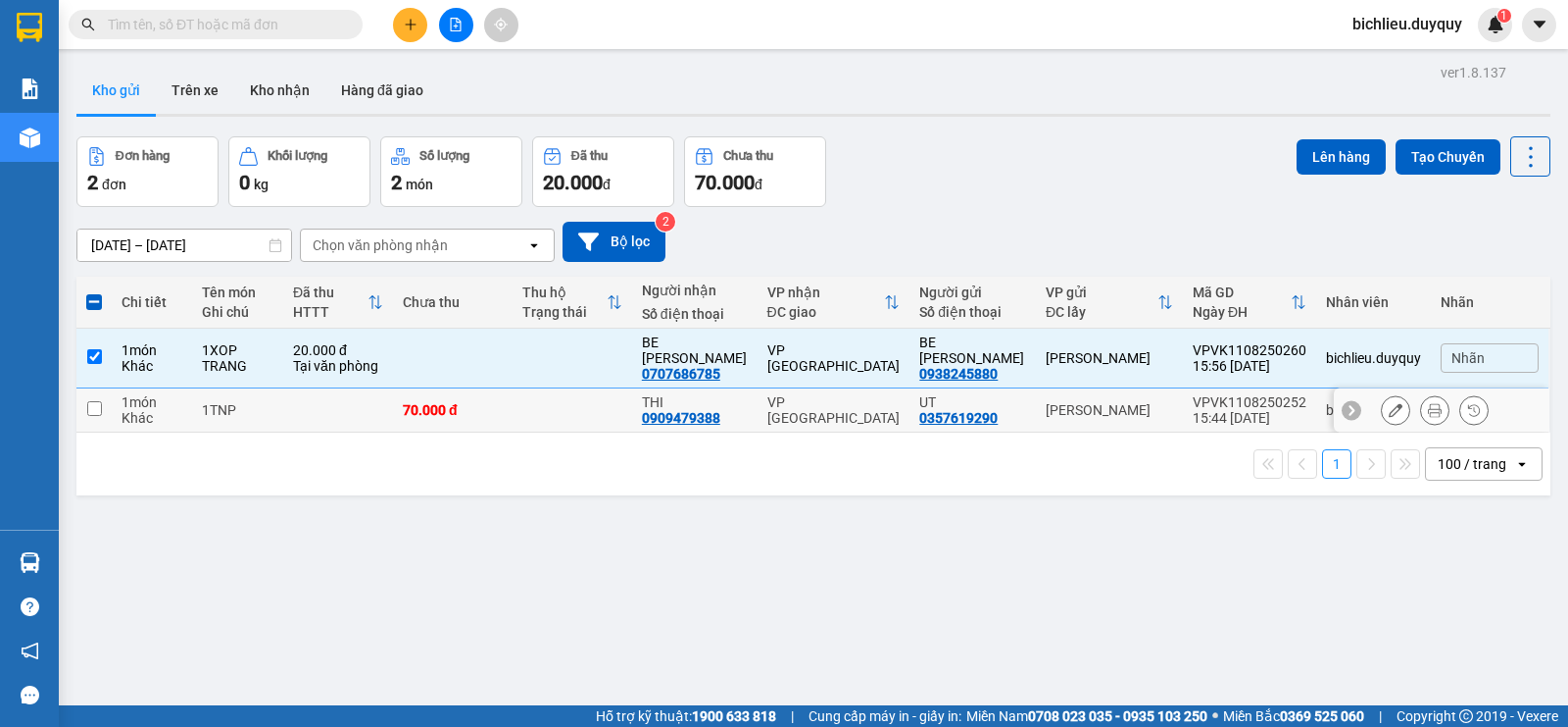
click at [96, 401] on input "checkbox" at bounding box center [94, 408] width 15 height 15
checkbox input "true"
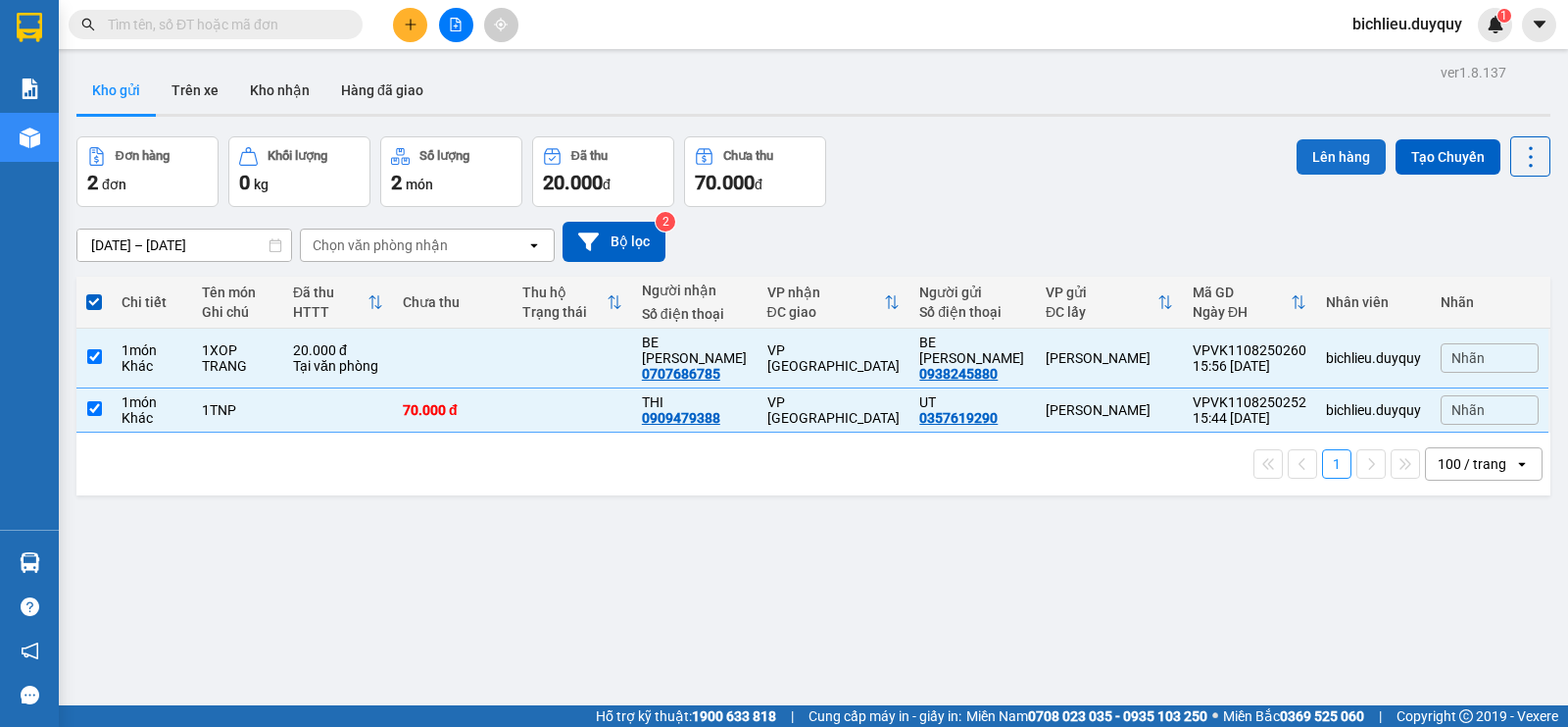
click at [1323, 158] on button "Lên hàng" at bounding box center [1341, 157] width 89 height 36
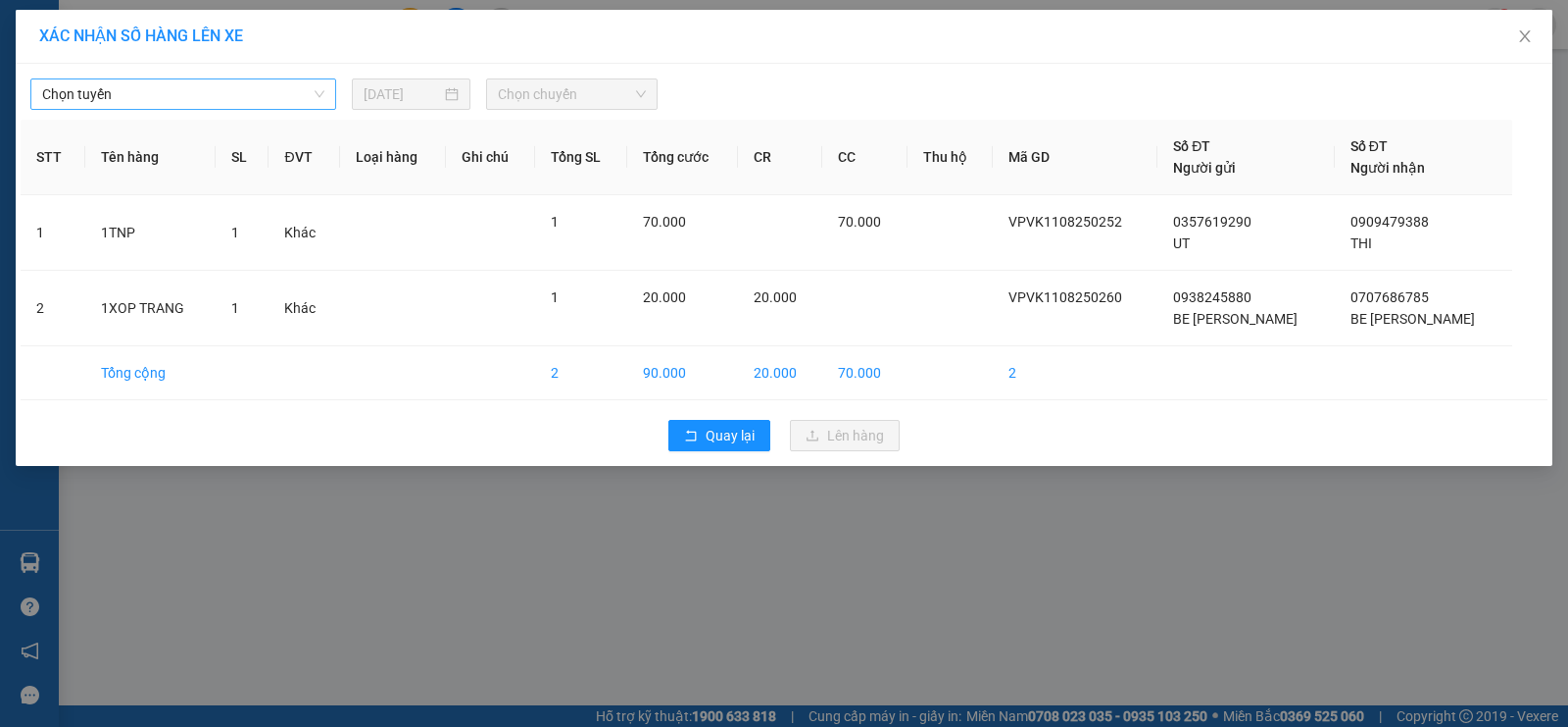
click at [215, 84] on span "Chọn tuyến" at bounding box center [183, 94] width 282 height 30
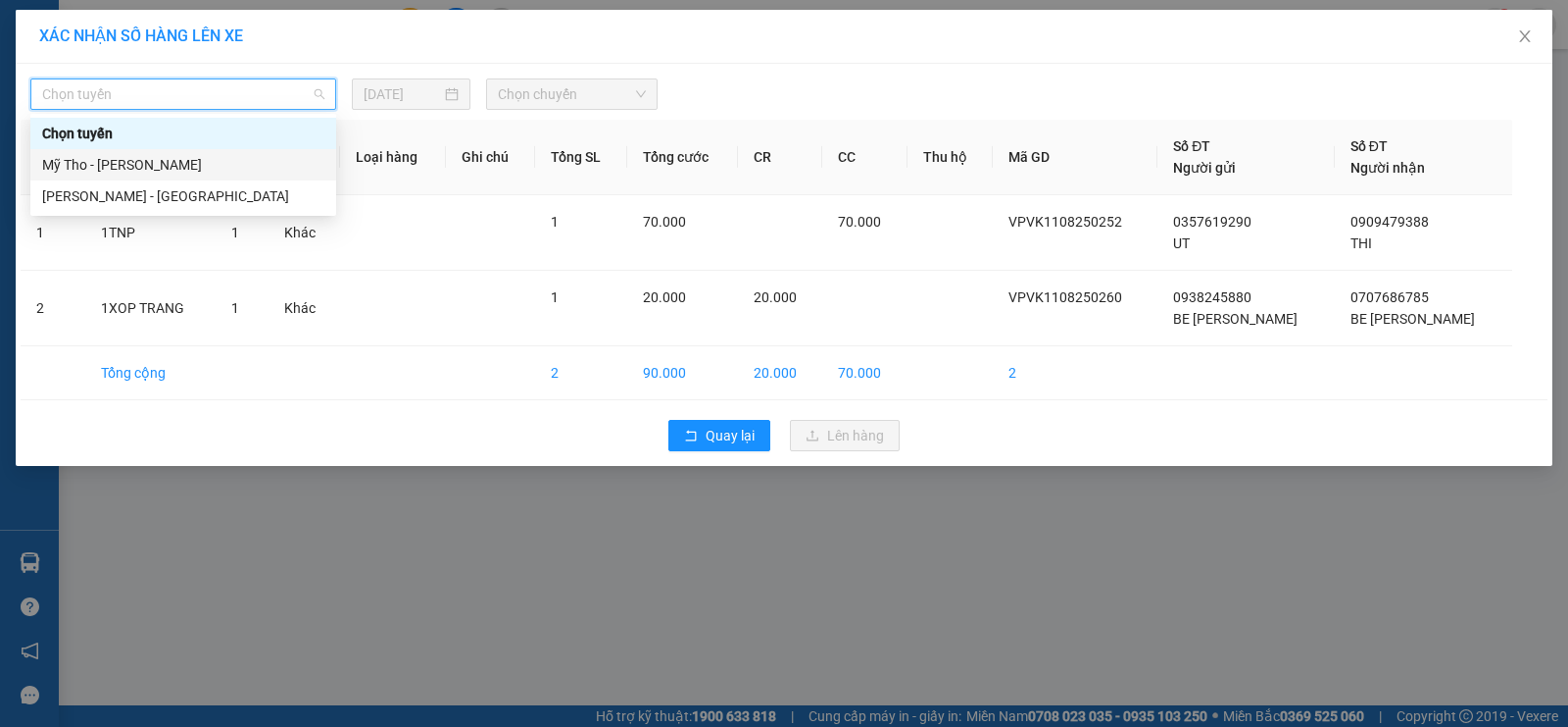
click at [204, 161] on div "Mỹ Tho - [PERSON_NAME]" at bounding box center [183, 164] width 282 height 22
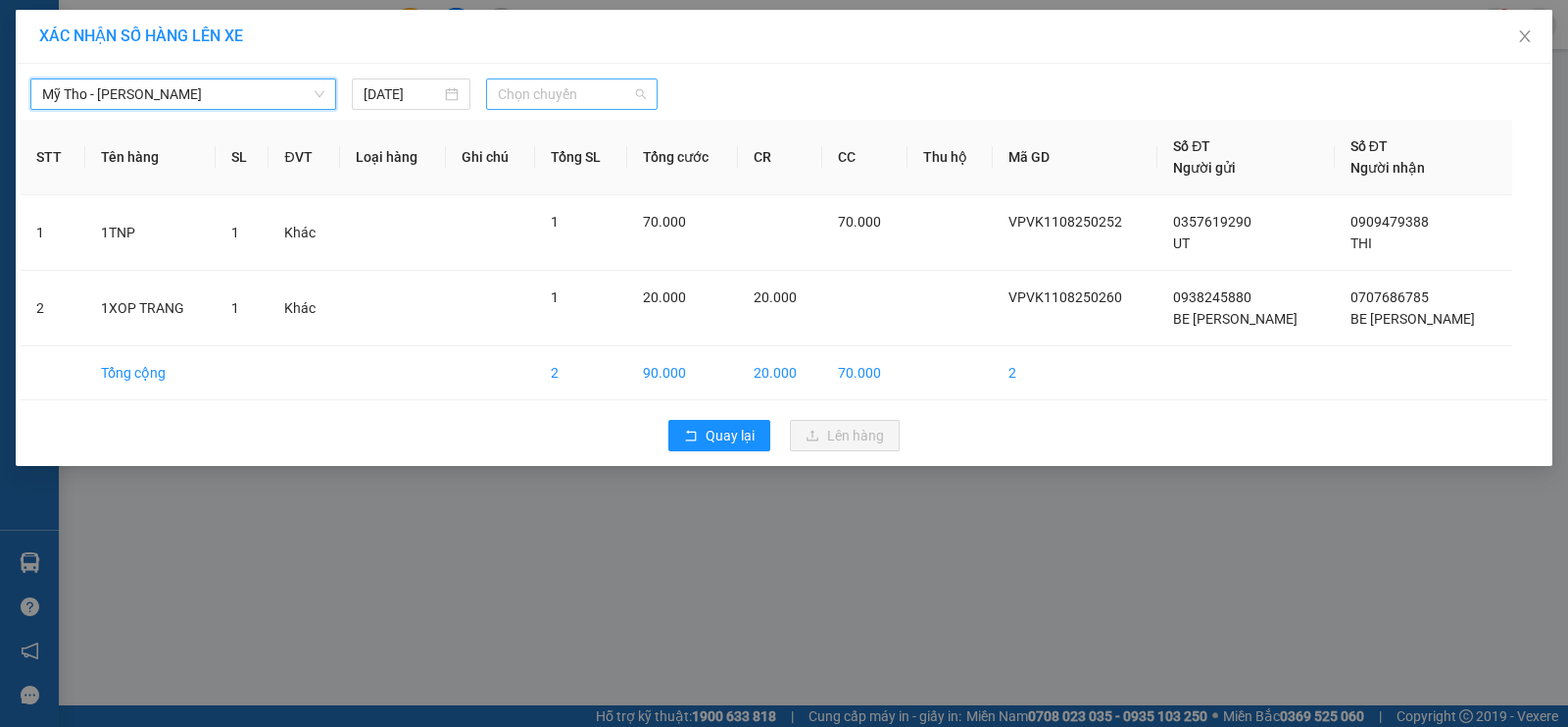
click at [585, 86] on span "Chọn chuyến" at bounding box center [572, 94] width 148 height 30
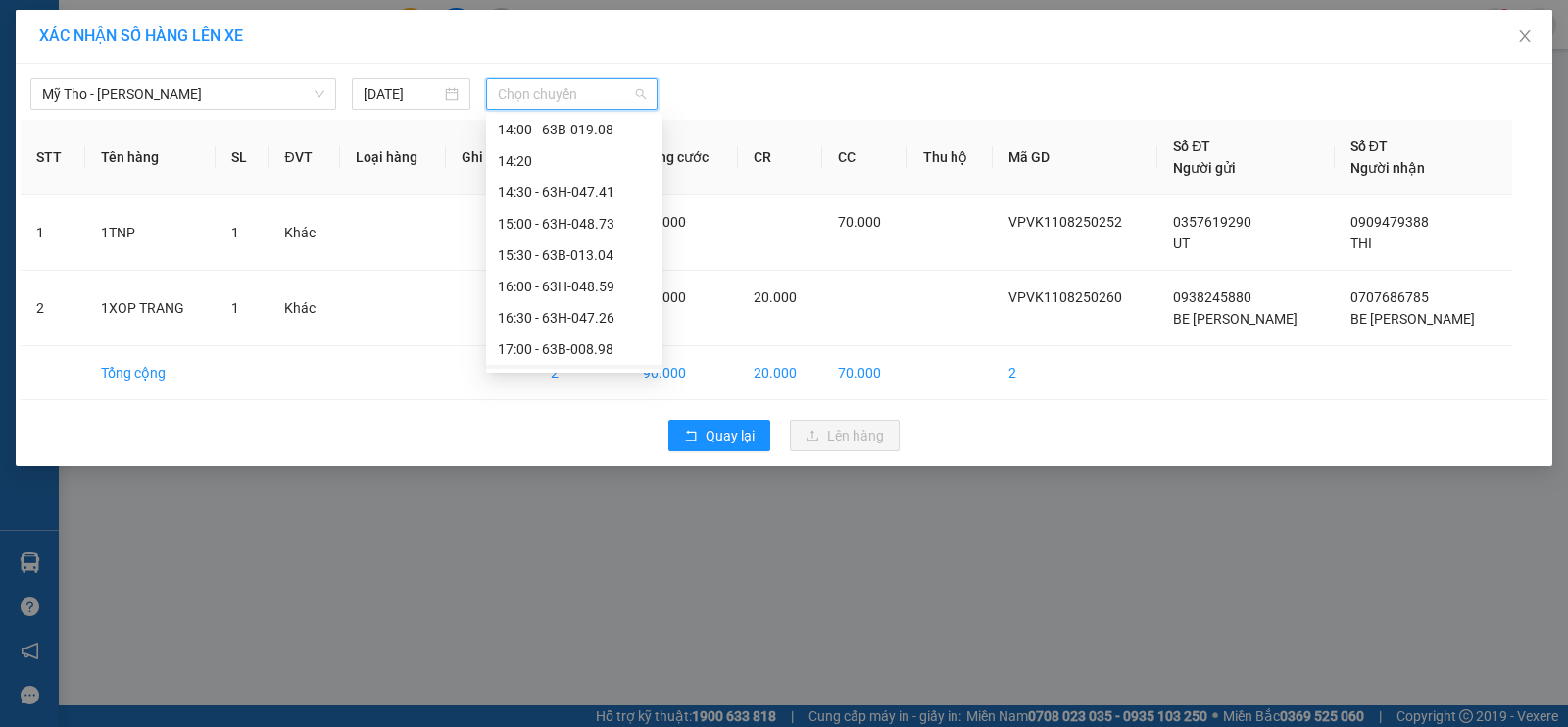
scroll to position [1067, 0]
click at [546, 257] on div "18:00" at bounding box center [574, 260] width 152 height 22
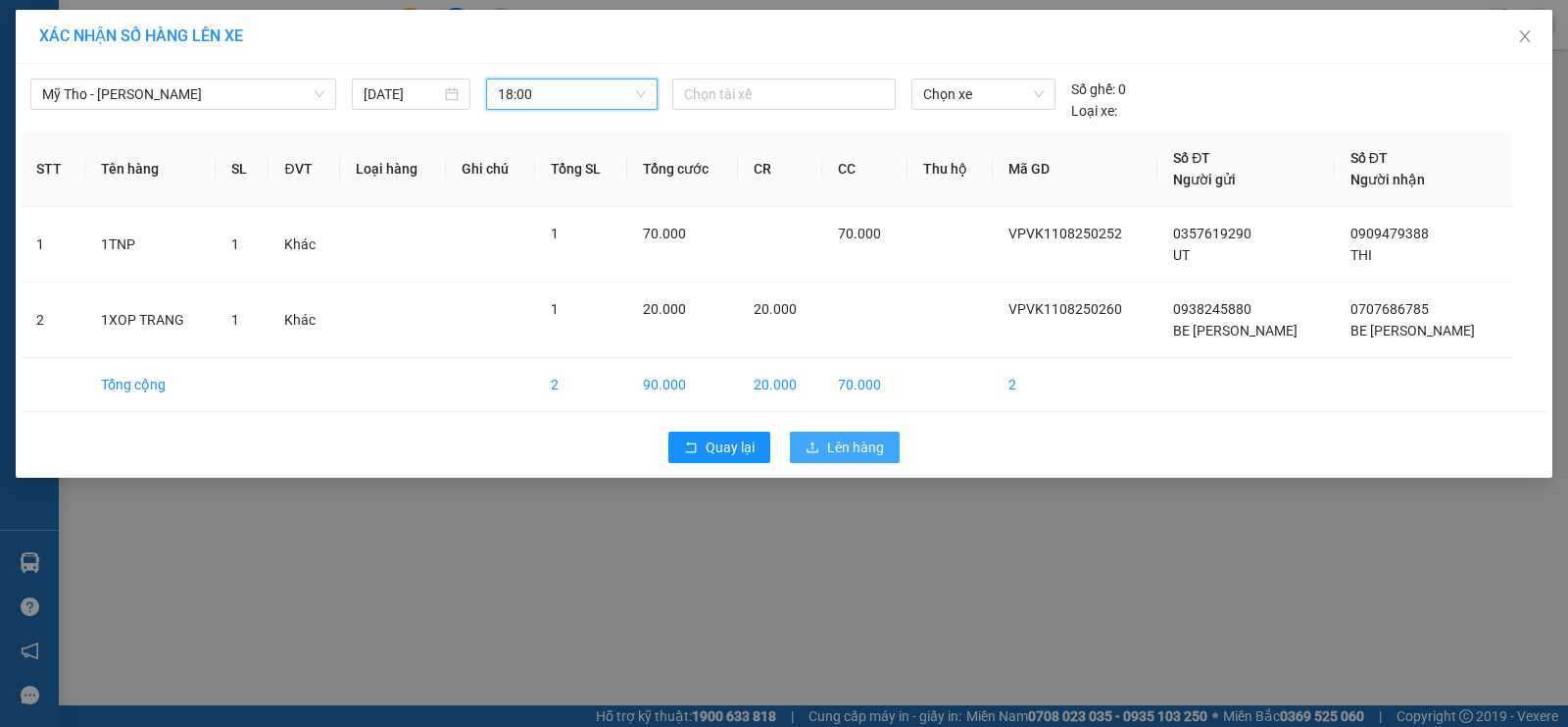
click at [841, 442] on span "Lên hàng" at bounding box center [855, 448] width 56 height 22
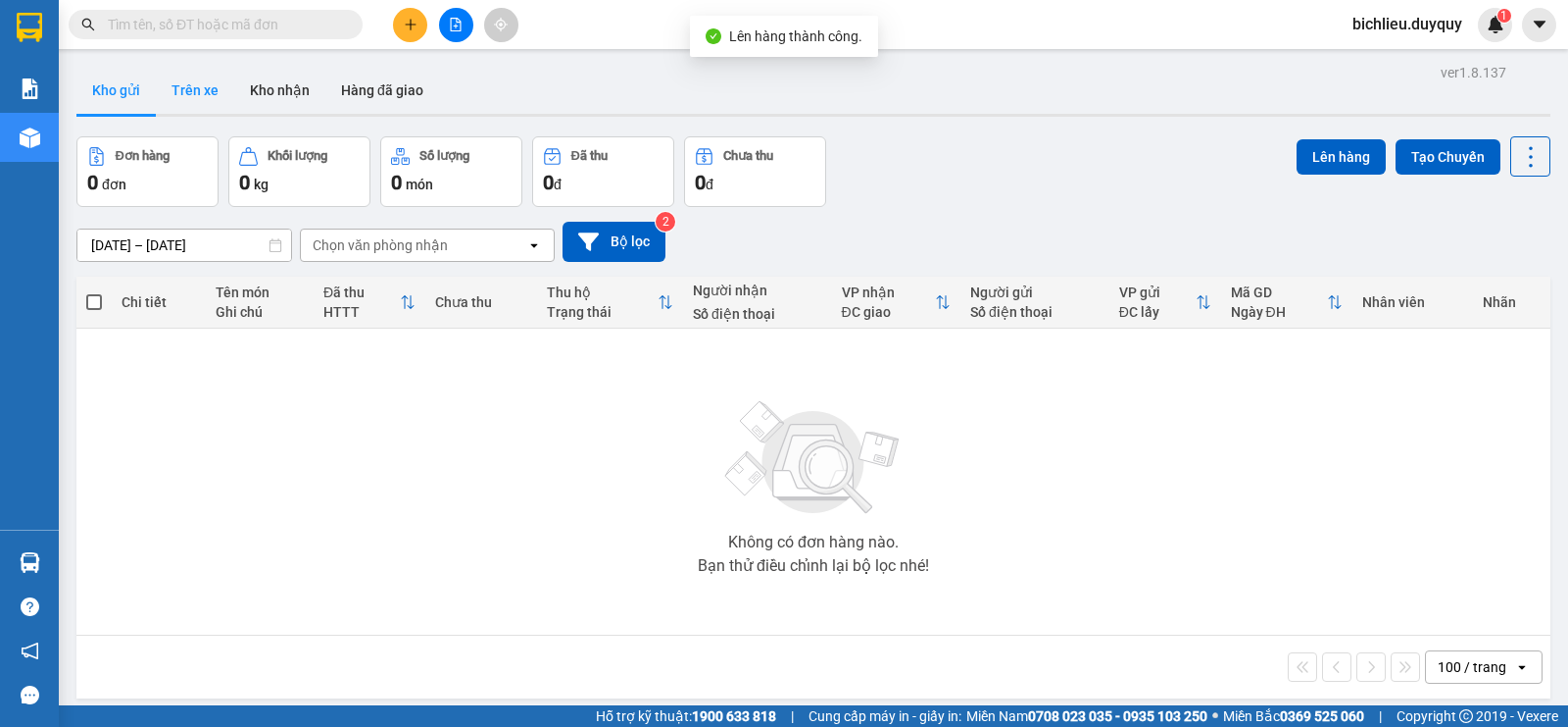
click at [198, 89] on button "Trên xe" at bounding box center [194, 90] width 78 height 48
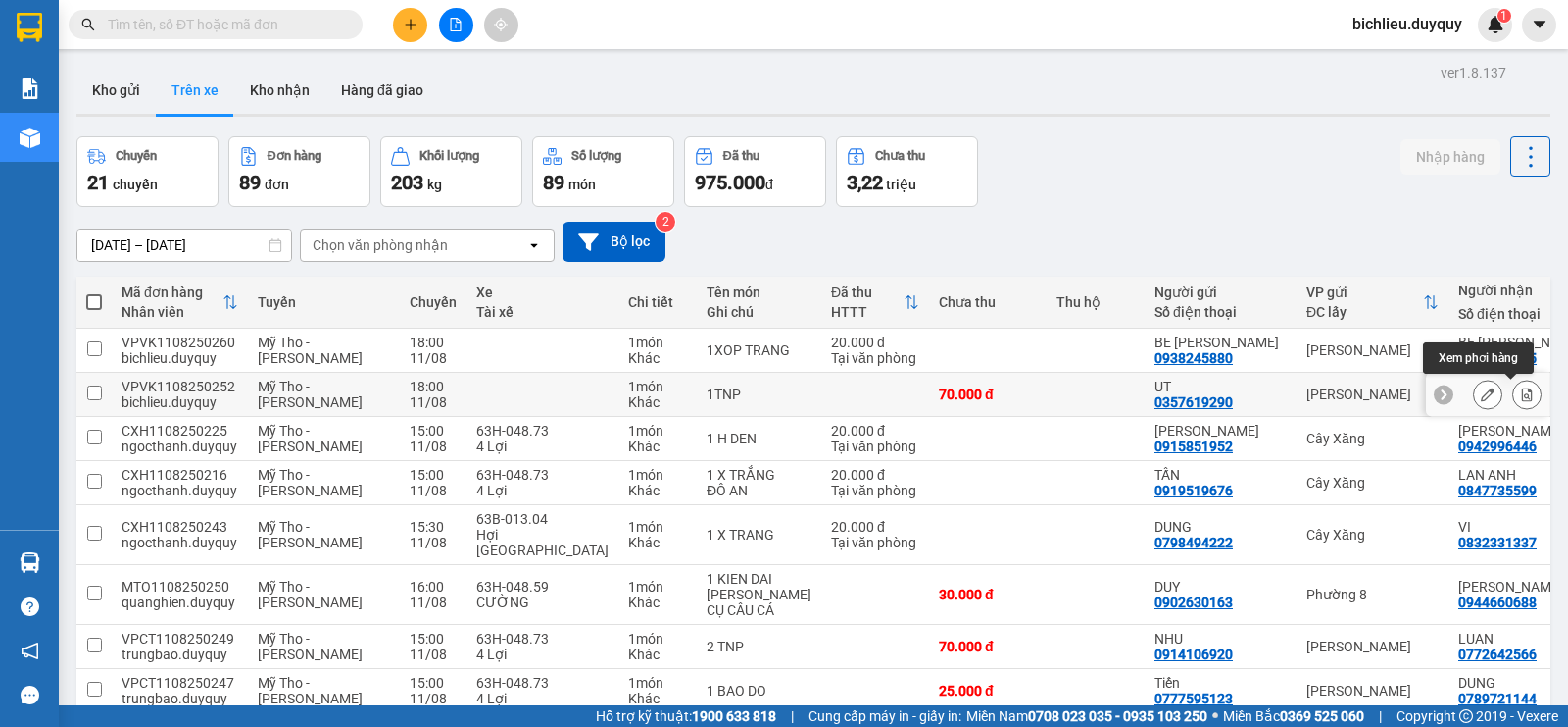
click at [1522, 394] on icon at bounding box center [1527, 394] width 11 height 14
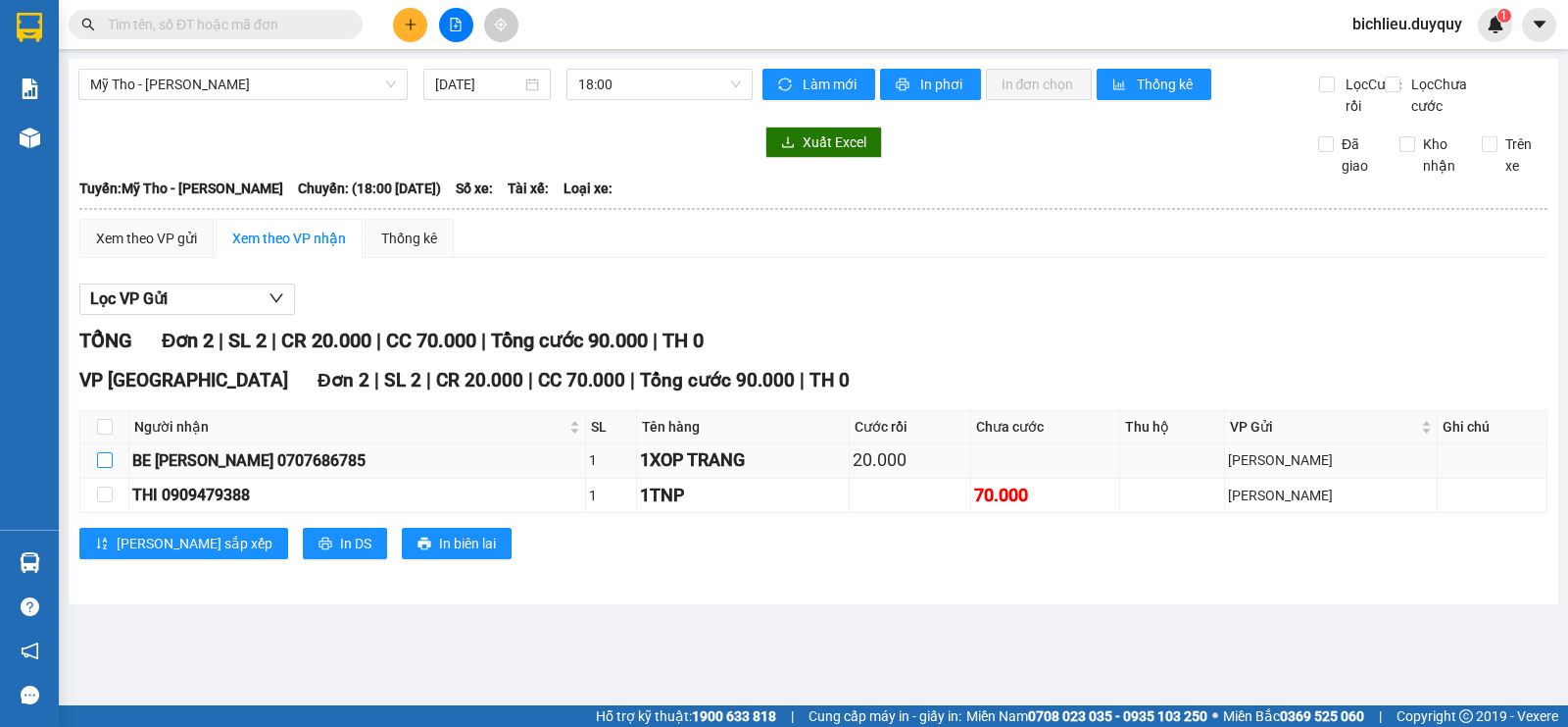
click at [105, 467] on input "checkbox" at bounding box center [105, 460] width 16 height 16
checkbox input "true"
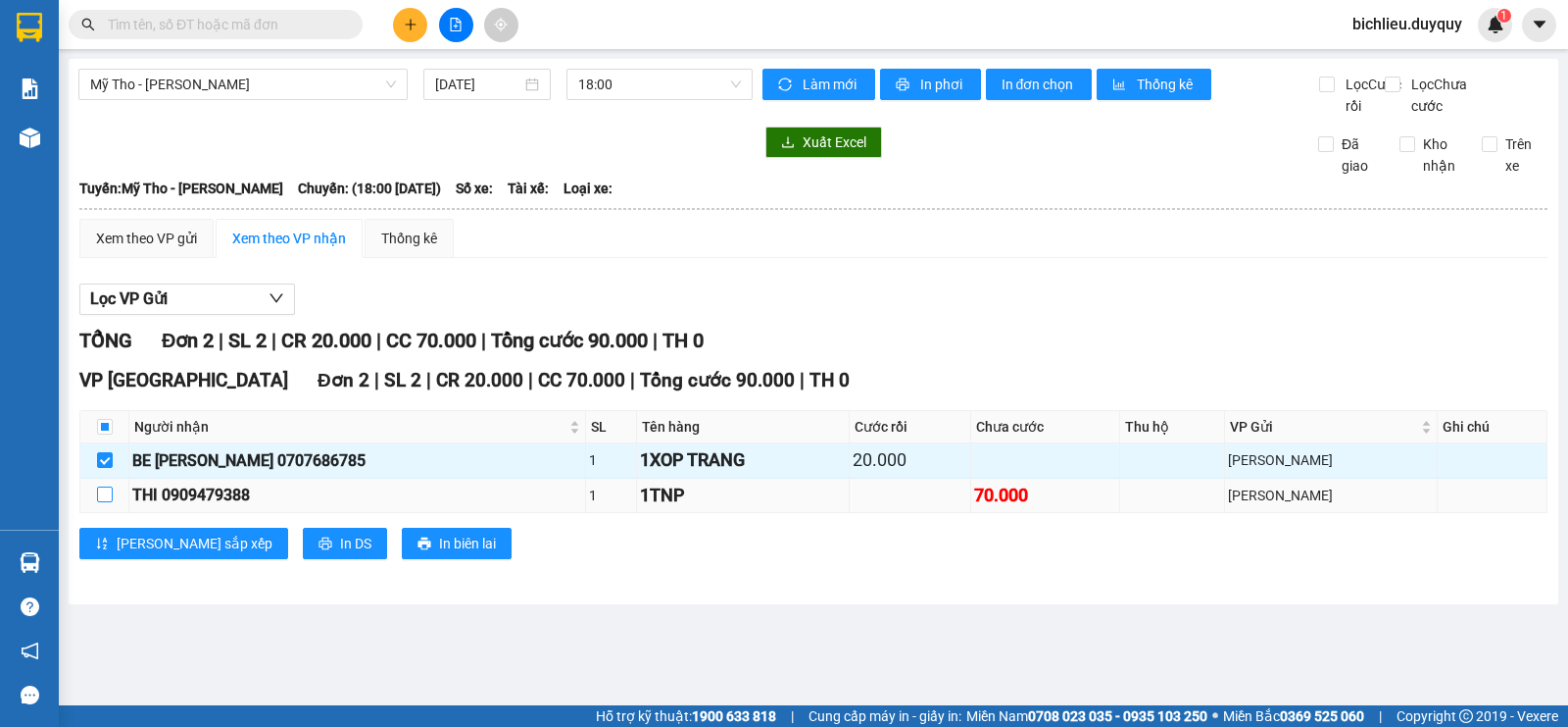
click at [105, 502] on input "checkbox" at bounding box center [105, 494] width 16 height 16
checkbox input "true"
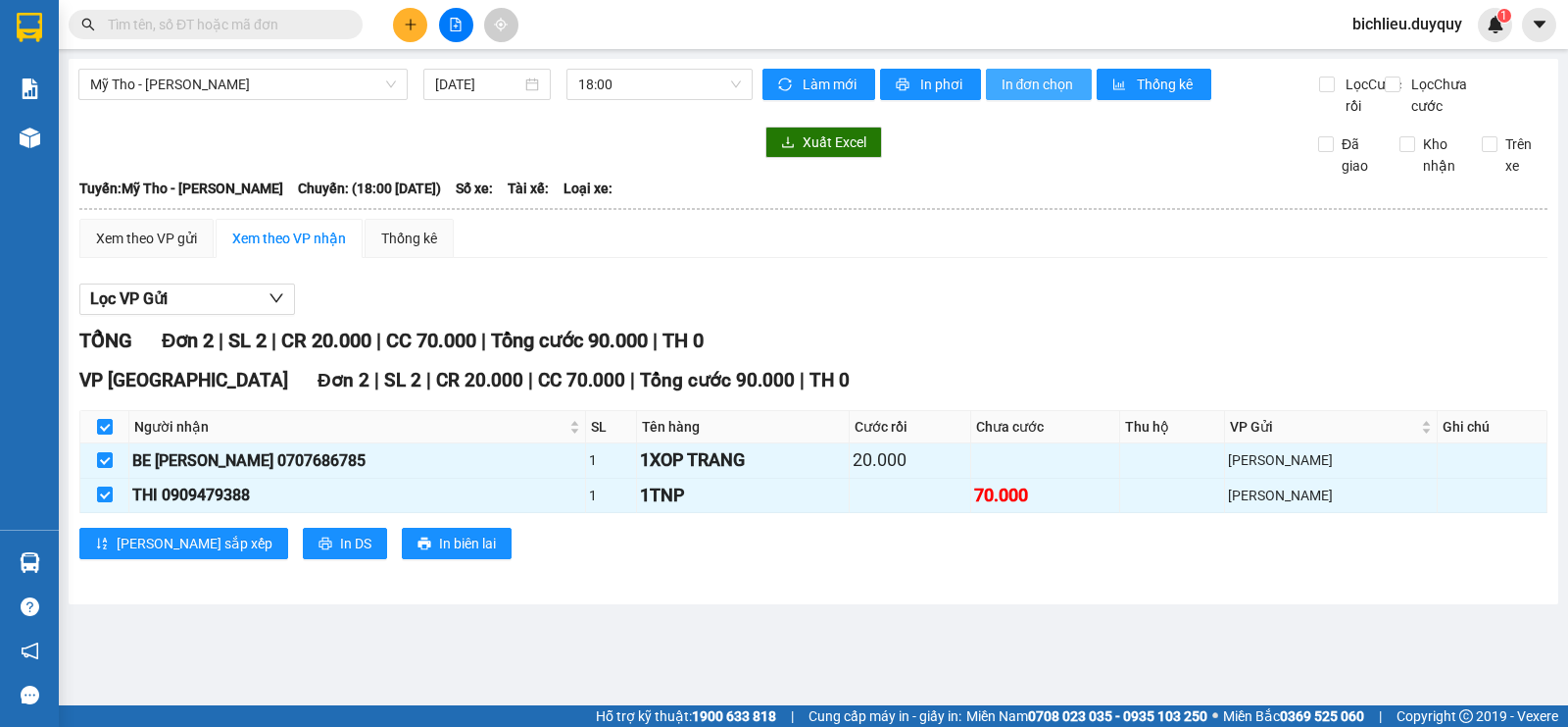
click at [1073, 81] on span "In đơn chọn" at bounding box center [1039, 84] width 75 height 22
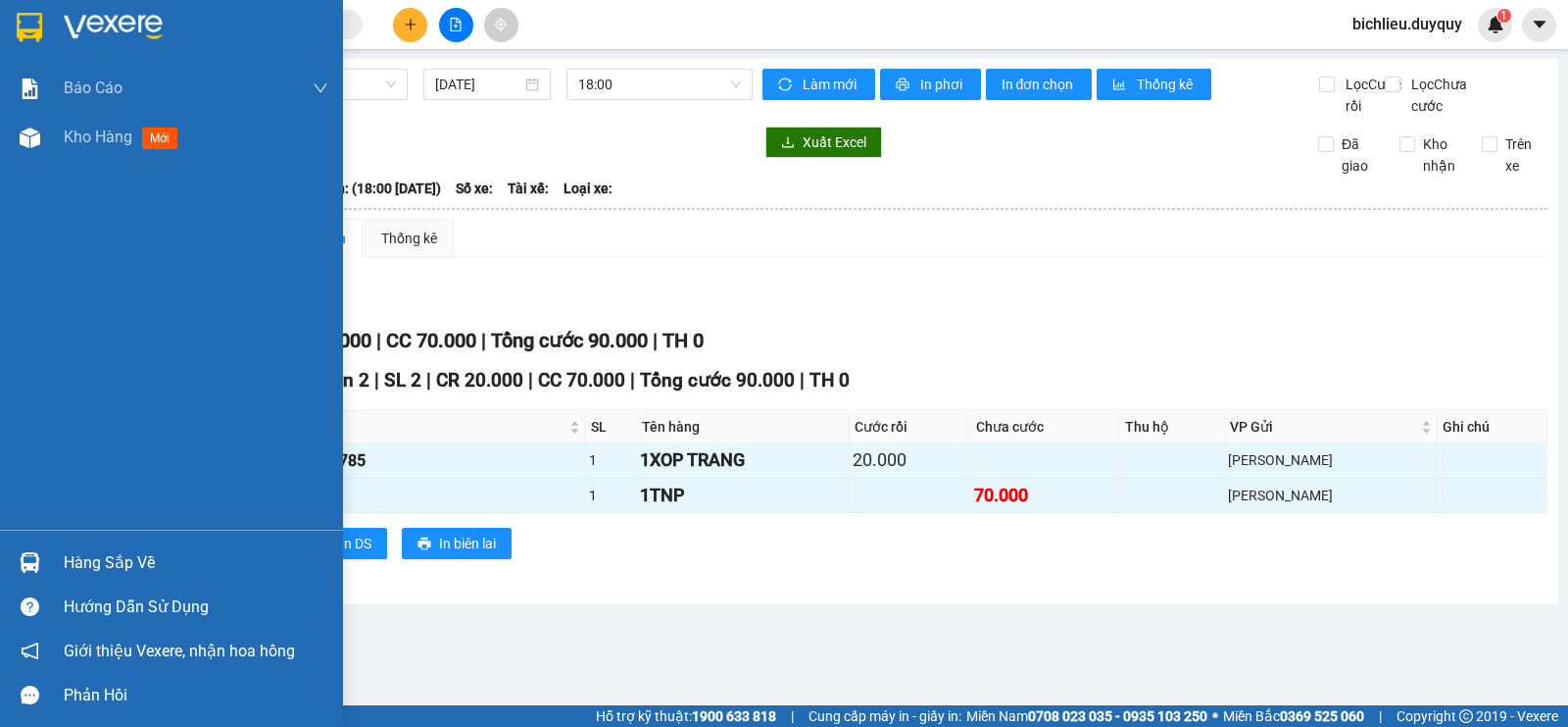
click at [24, 20] on img at bounding box center [30, 28] width 26 height 30
